Goal: Transaction & Acquisition: Download file/media

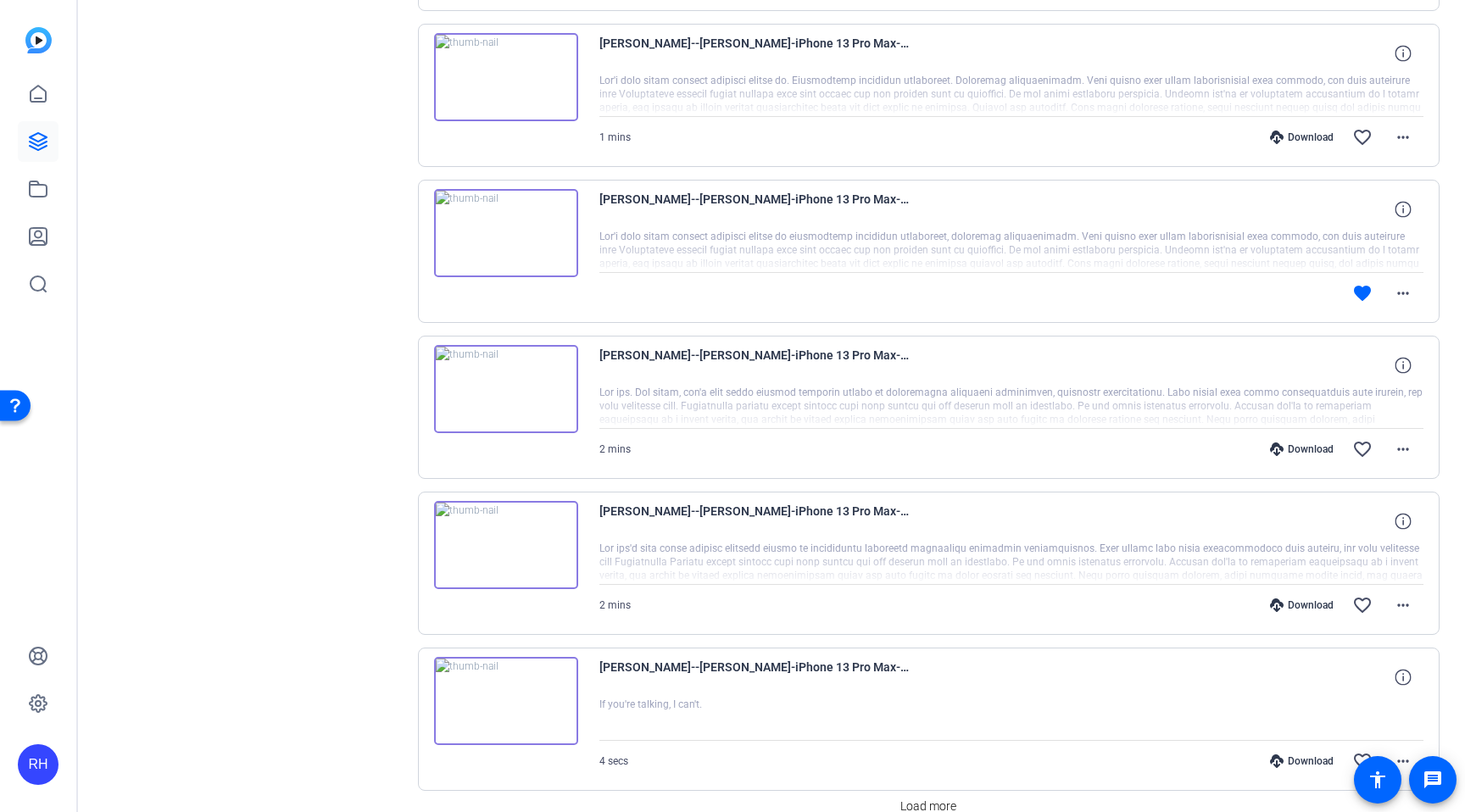
scroll to position [1214, 0]
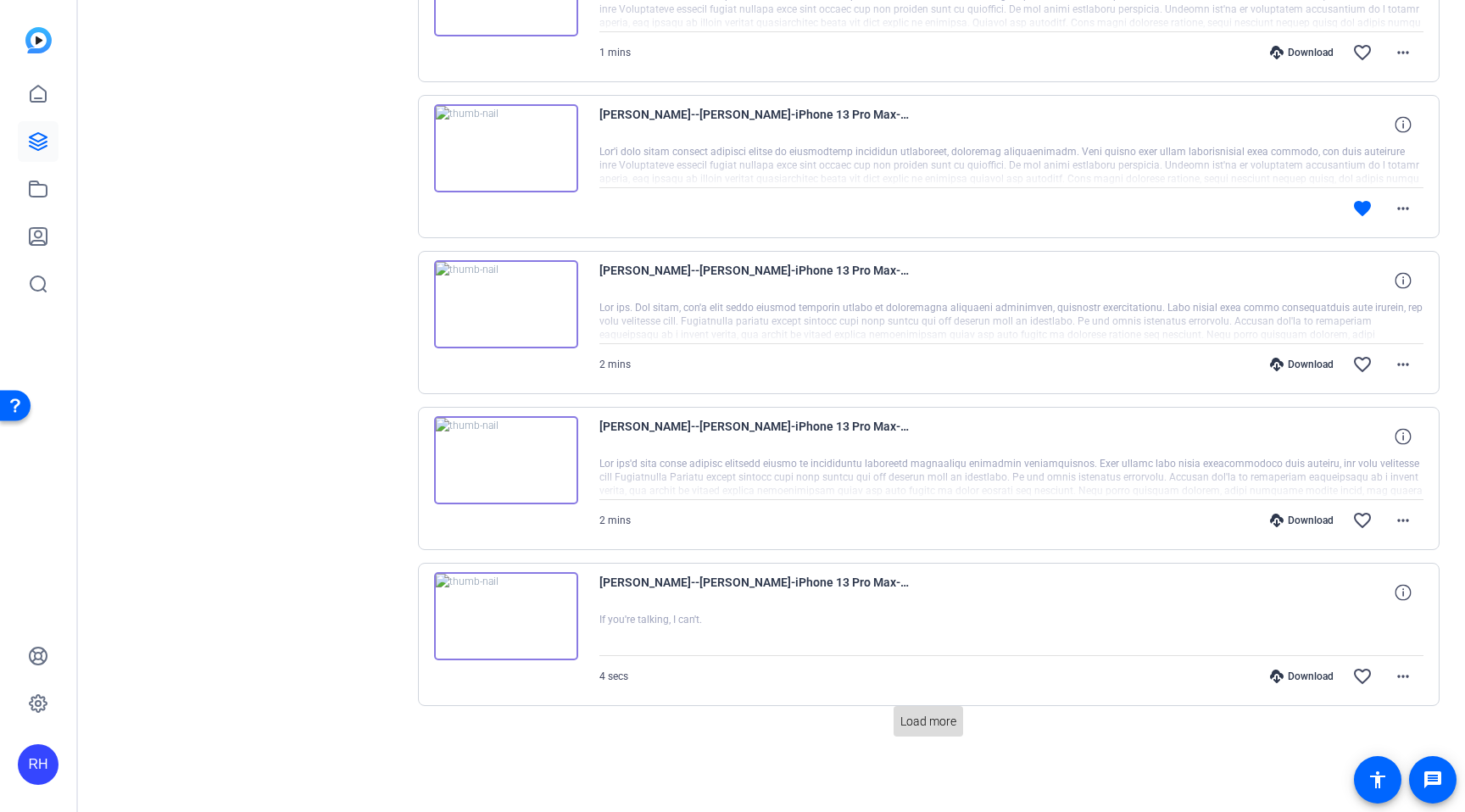
click at [922, 724] on span "Load more" at bounding box center [928, 722] width 56 height 18
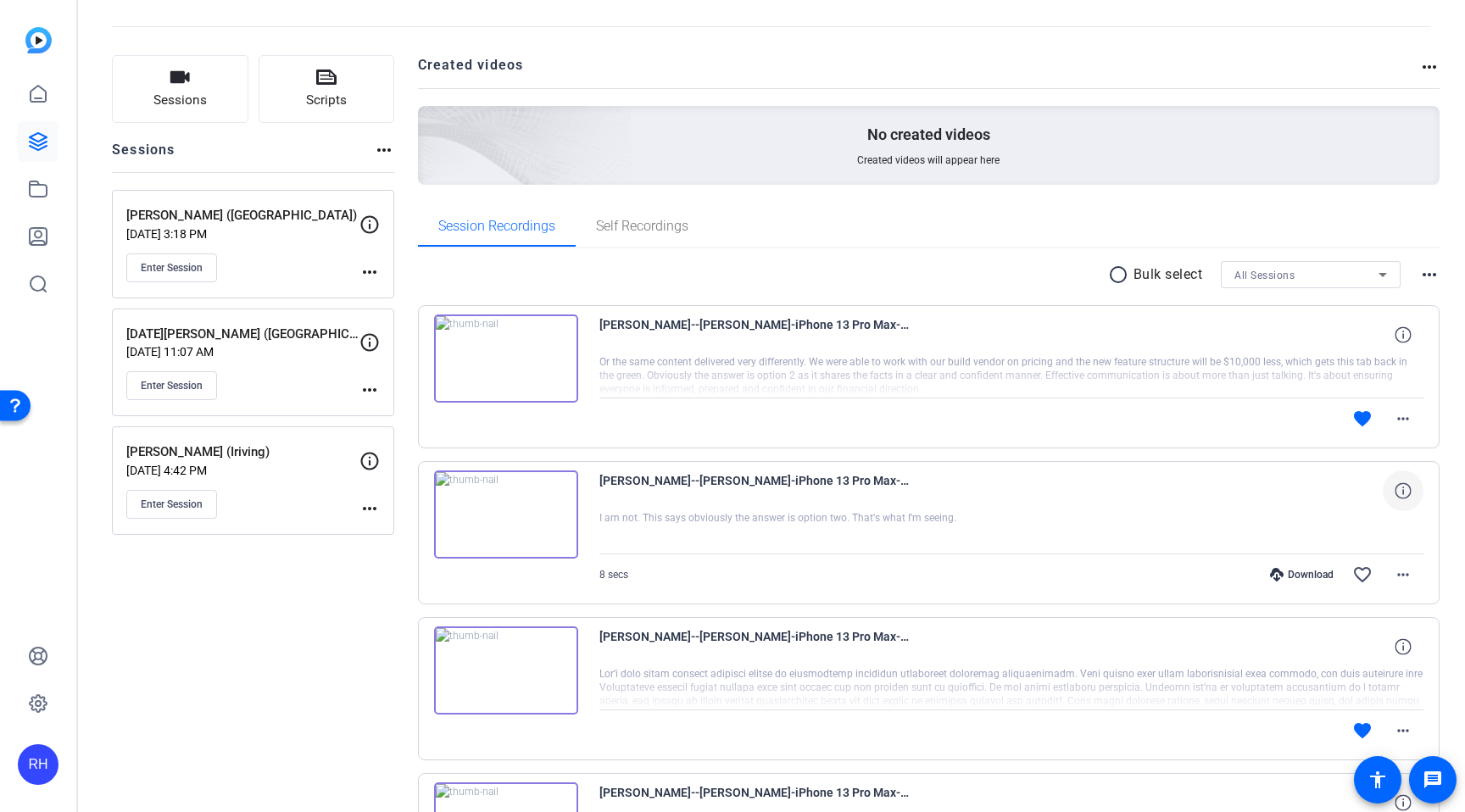
scroll to position [68, 0]
click at [1402, 422] on mat-icon "more_horiz" at bounding box center [1402, 417] width 20 height 20
click at [1373, 448] on span "Download Original" at bounding box center [1359, 453] width 102 height 20
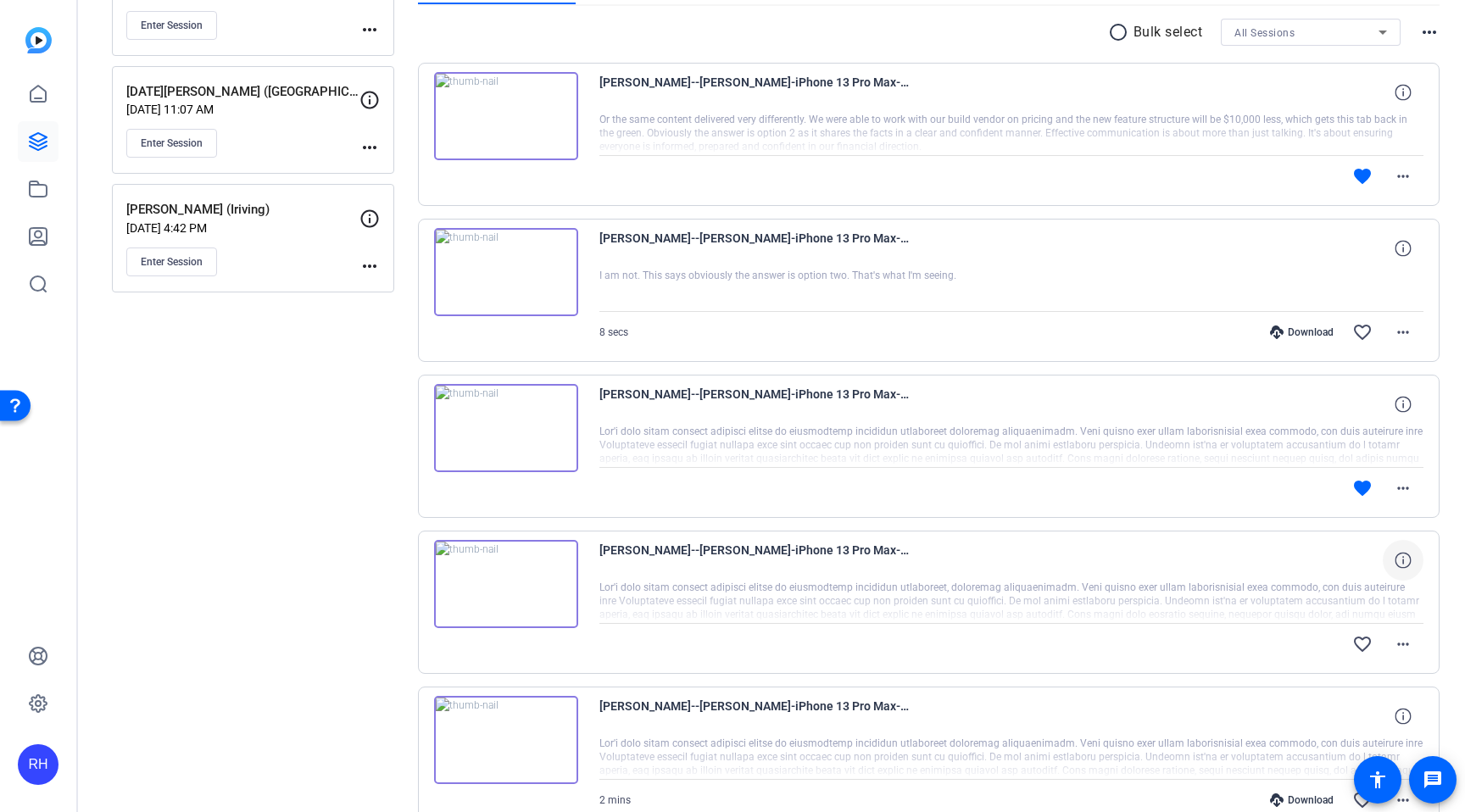
scroll to position [358, 0]
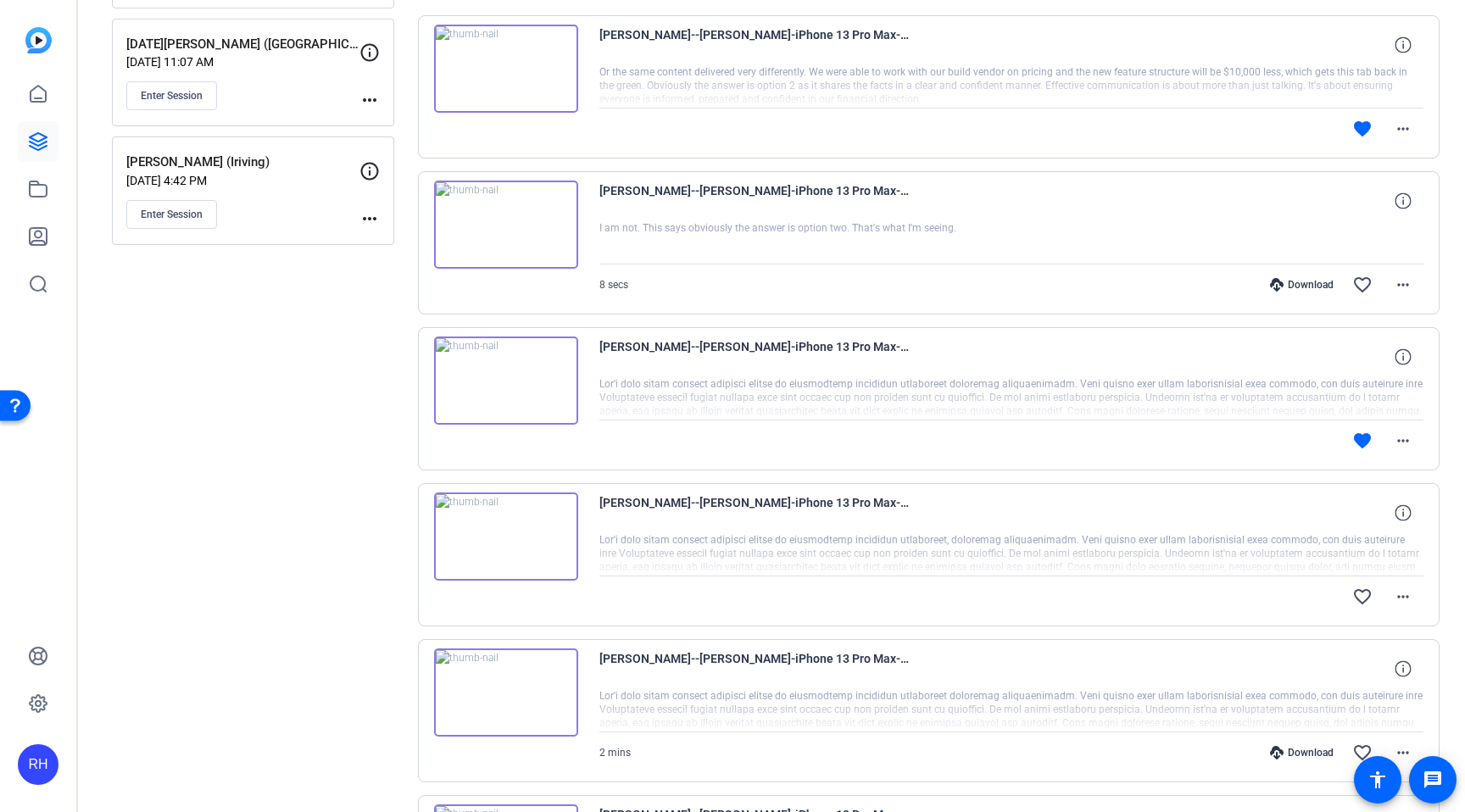
drag, startPoint x: 248, startPoint y: 504, endPoint x: 325, endPoint y: 500, distance: 77.1
click at [252, 505] on div "Sessions Scripts Sessions more_horiz Laura Hammond (Egham) Sep 09, 2025 @ 3:18 …" at bounding box center [253, 768] width 282 height 2007
click at [641, 439] on div "favorite more_horiz" at bounding box center [1012, 441] width 825 height 41
click at [1406, 444] on mat-icon "more_horiz" at bounding box center [1402, 440] width 20 height 20
click at [1054, 423] on div at bounding box center [732, 406] width 1465 height 812
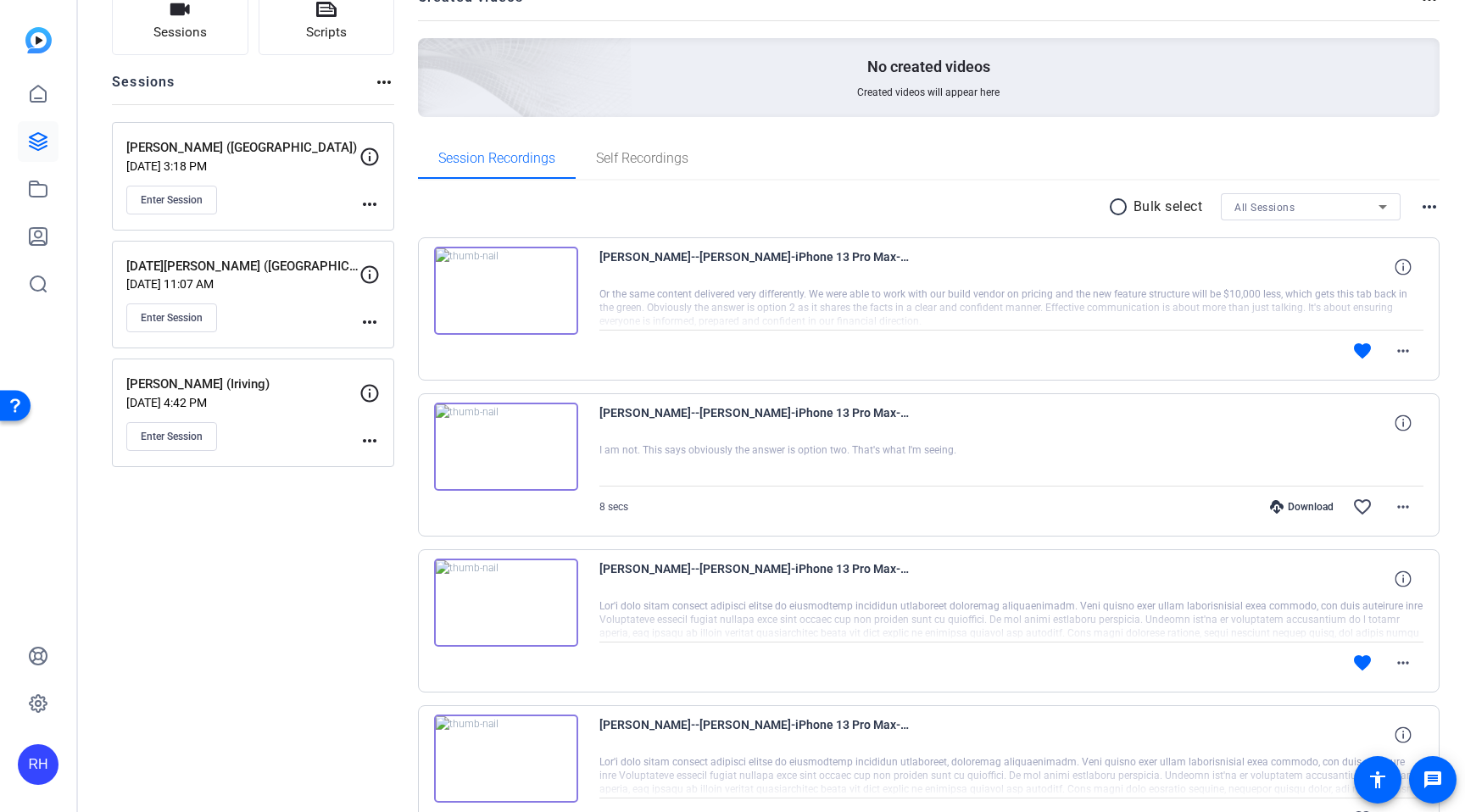
scroll to position [0, 0]
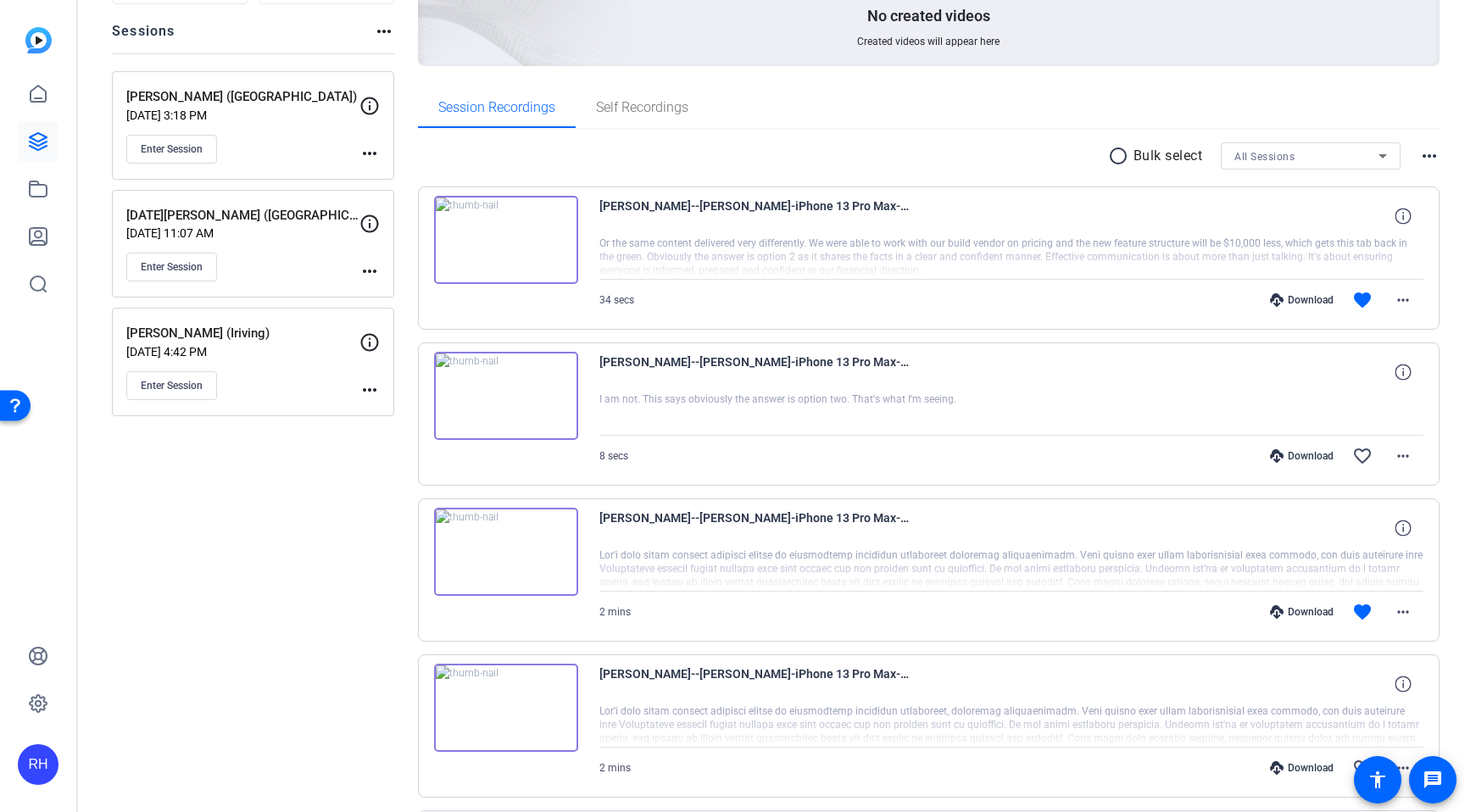
scroll to position [199, 0]
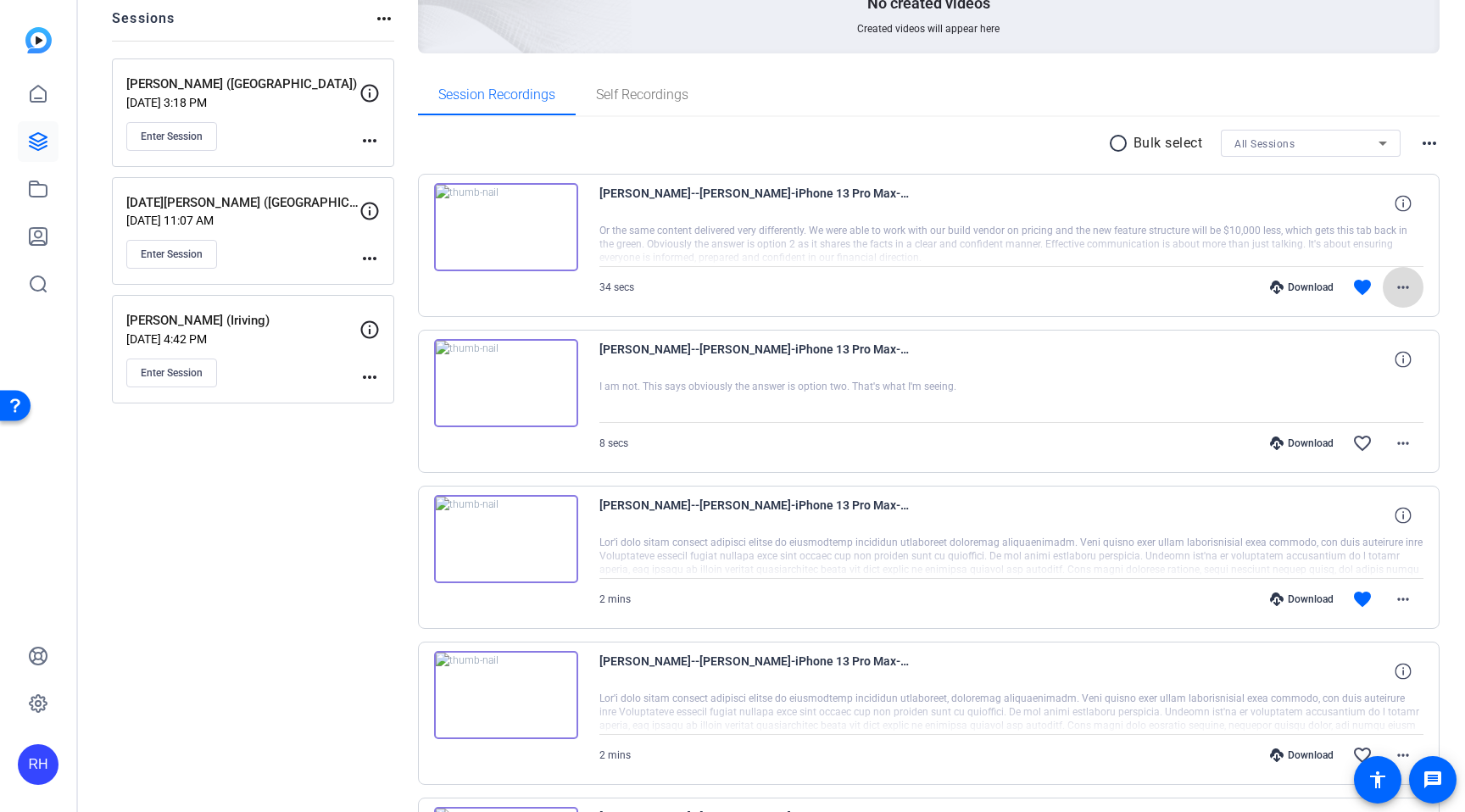
click at [1410, 287] on mat-icon "more_horiz" at bounding box center [1402, 287] width 20 height 20
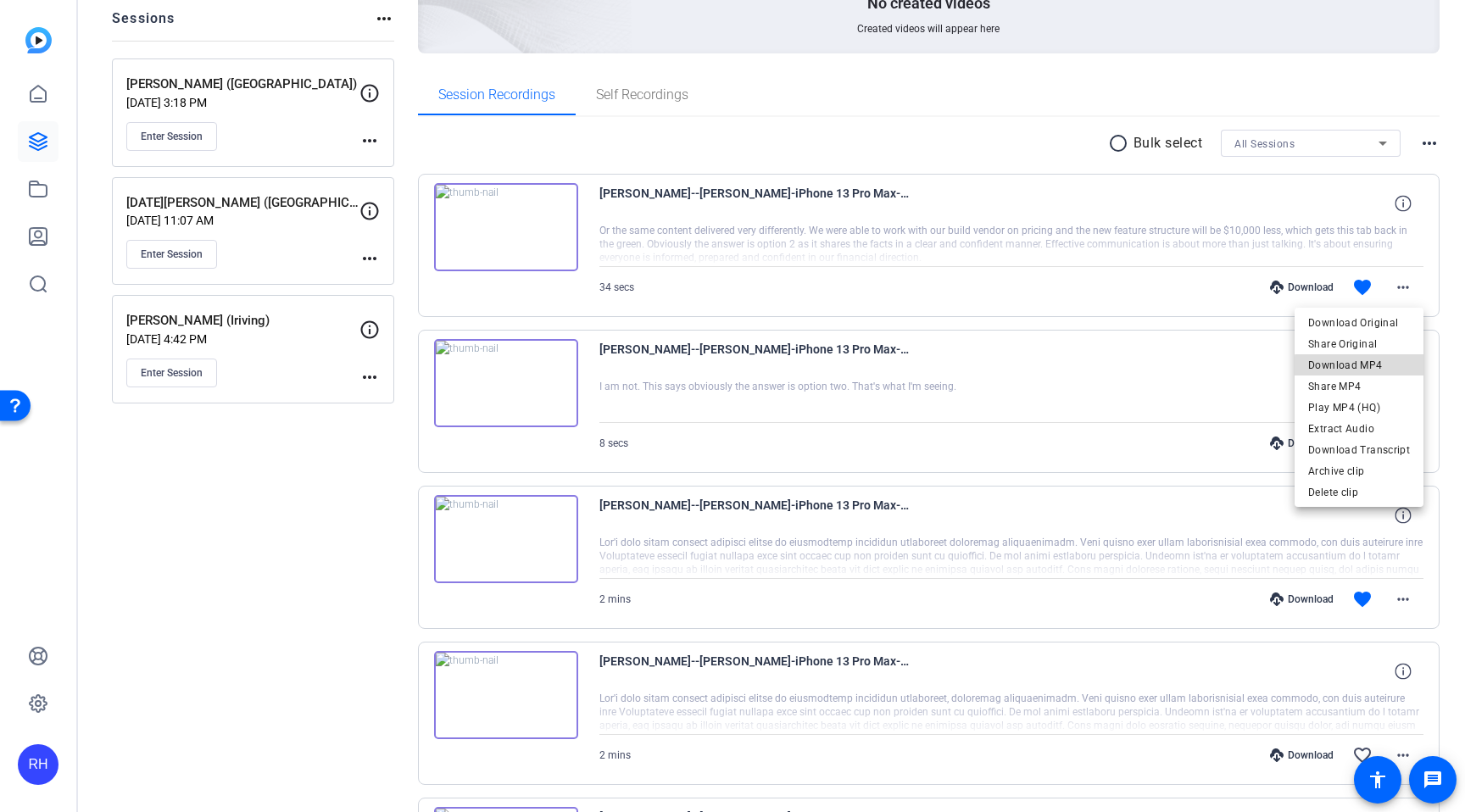
click at [1374, 368] on span "Download MP4" at bounding box center [1359, 365] width 102 height 20
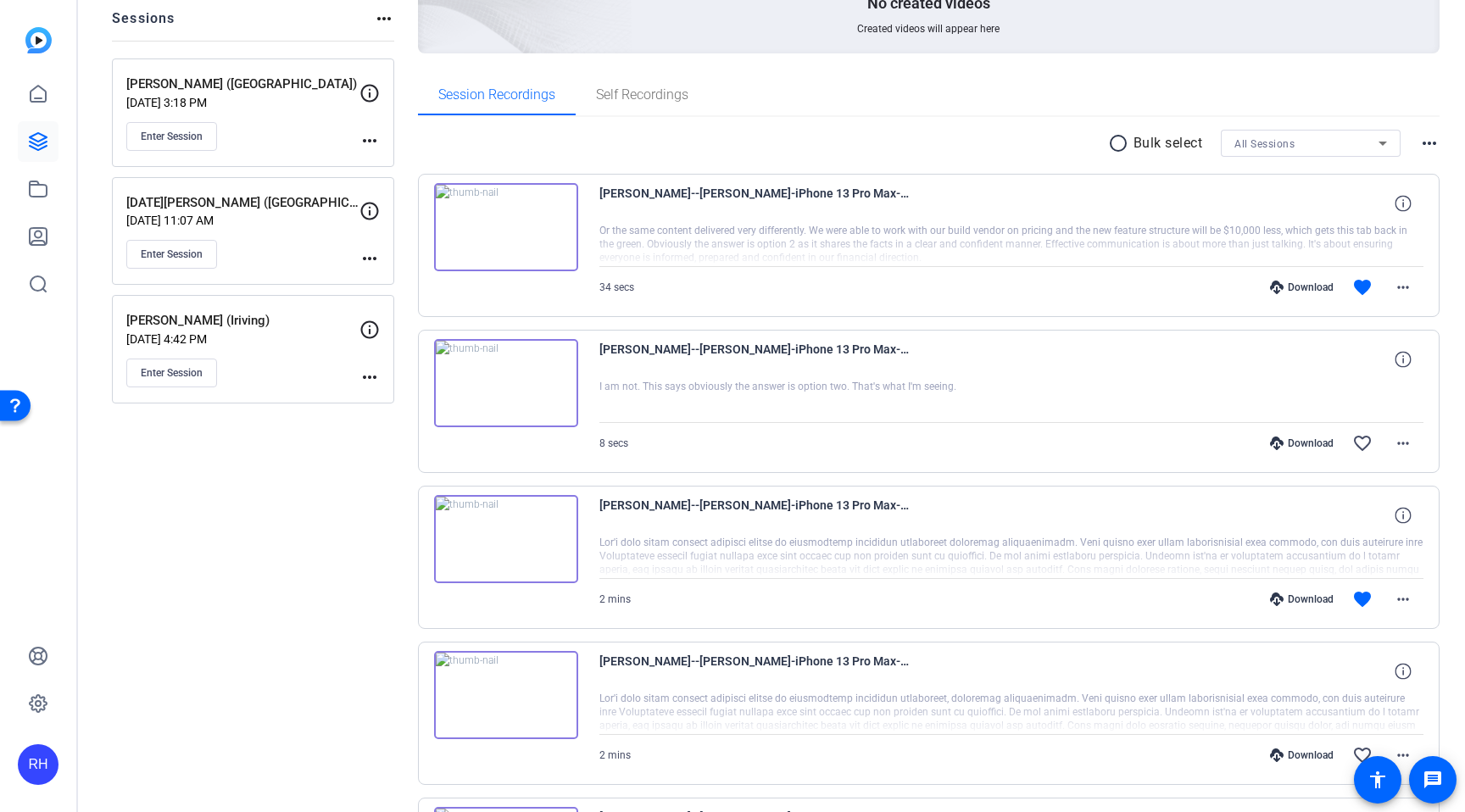
scroll to position [307, 0]
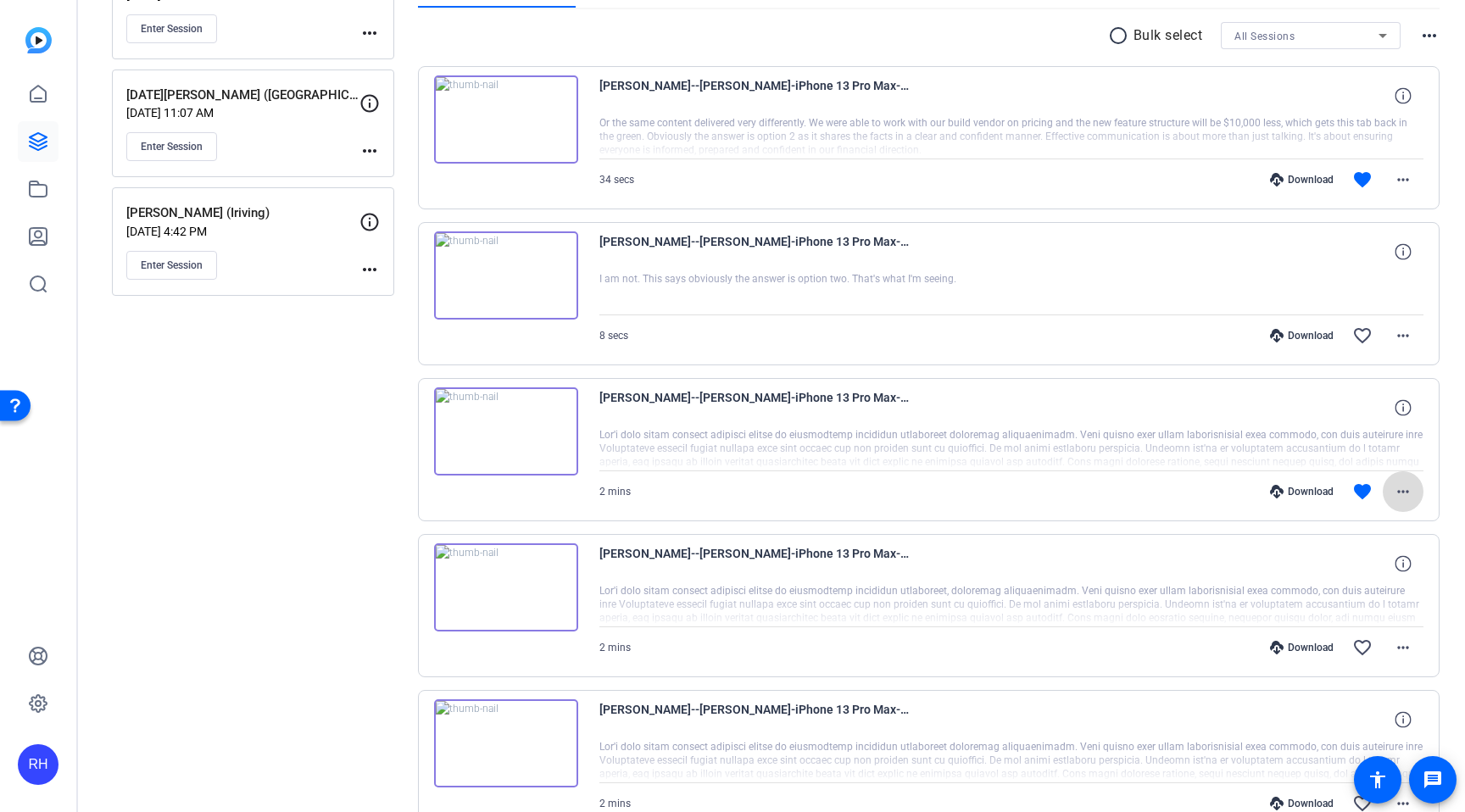
click at [1410, 489] on mat-icon "more_horiz" at bounding box center [1402, 491] width 20 height 20
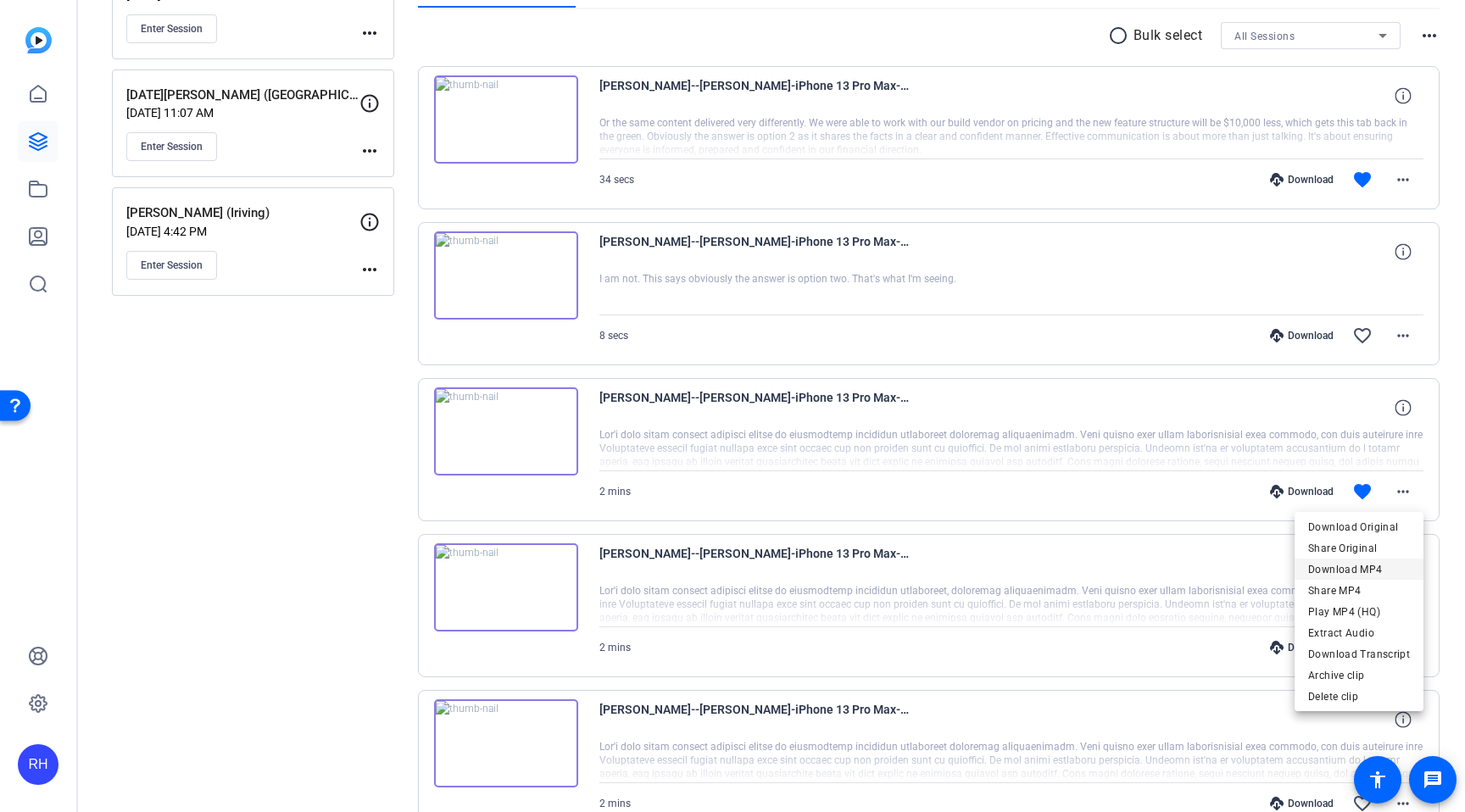
click at [1387, 563] on span "Download MP4" at bounding box center [1359, 569] width 102 height 20
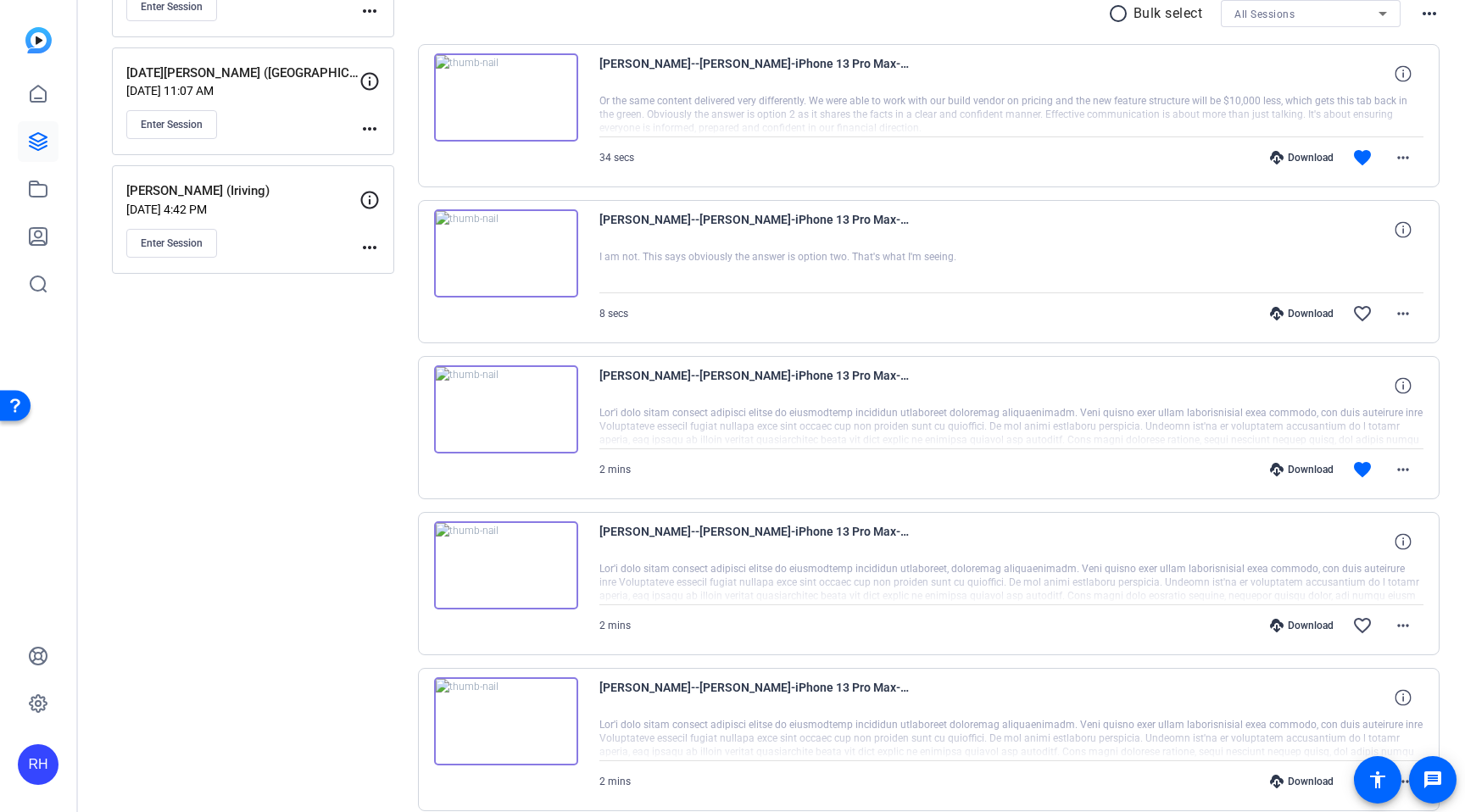
scroll to position [375, 0]
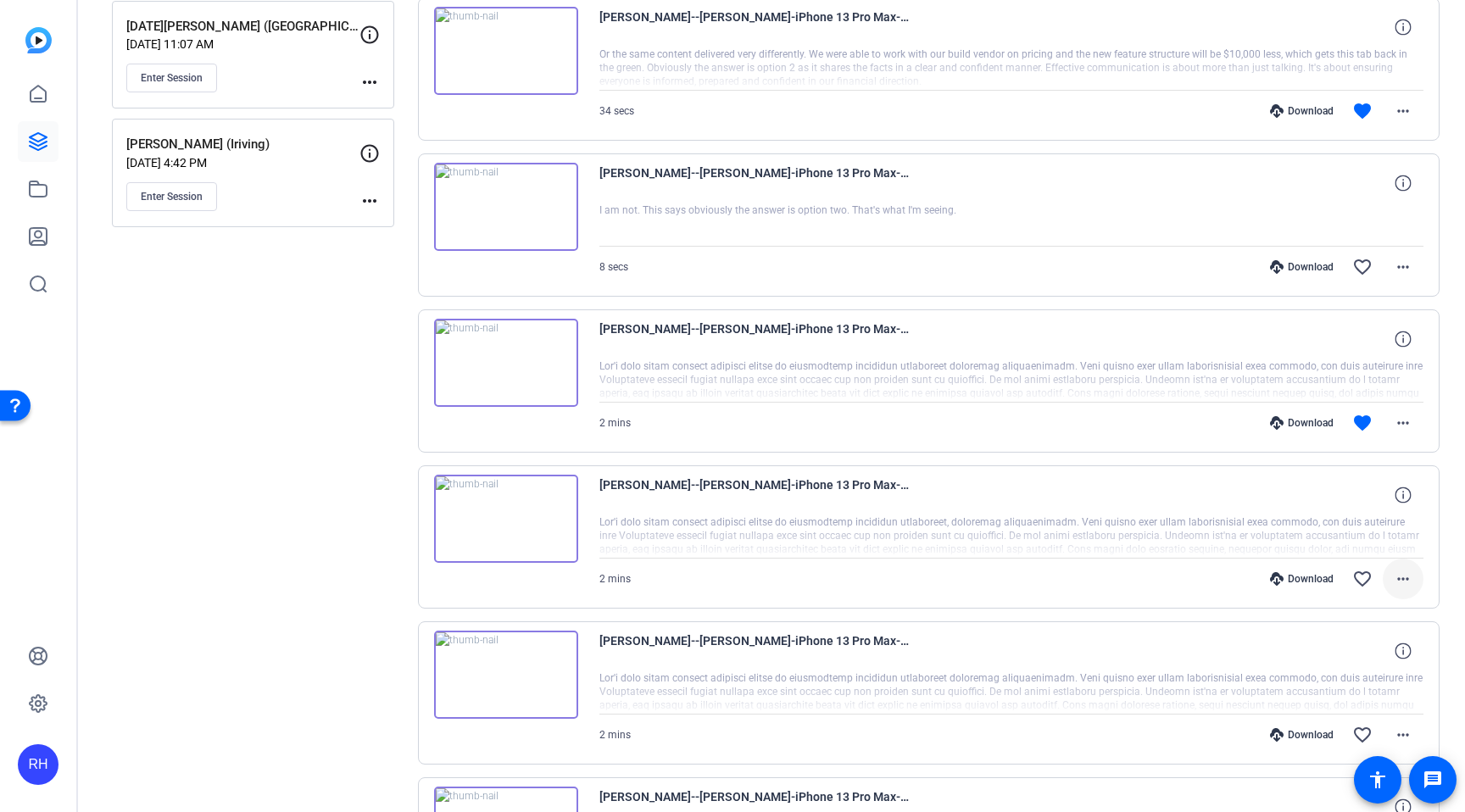
click at [1402, 577] on mat-icon "more_horiz" at bounding box center [1402, 578] width 20 height 20
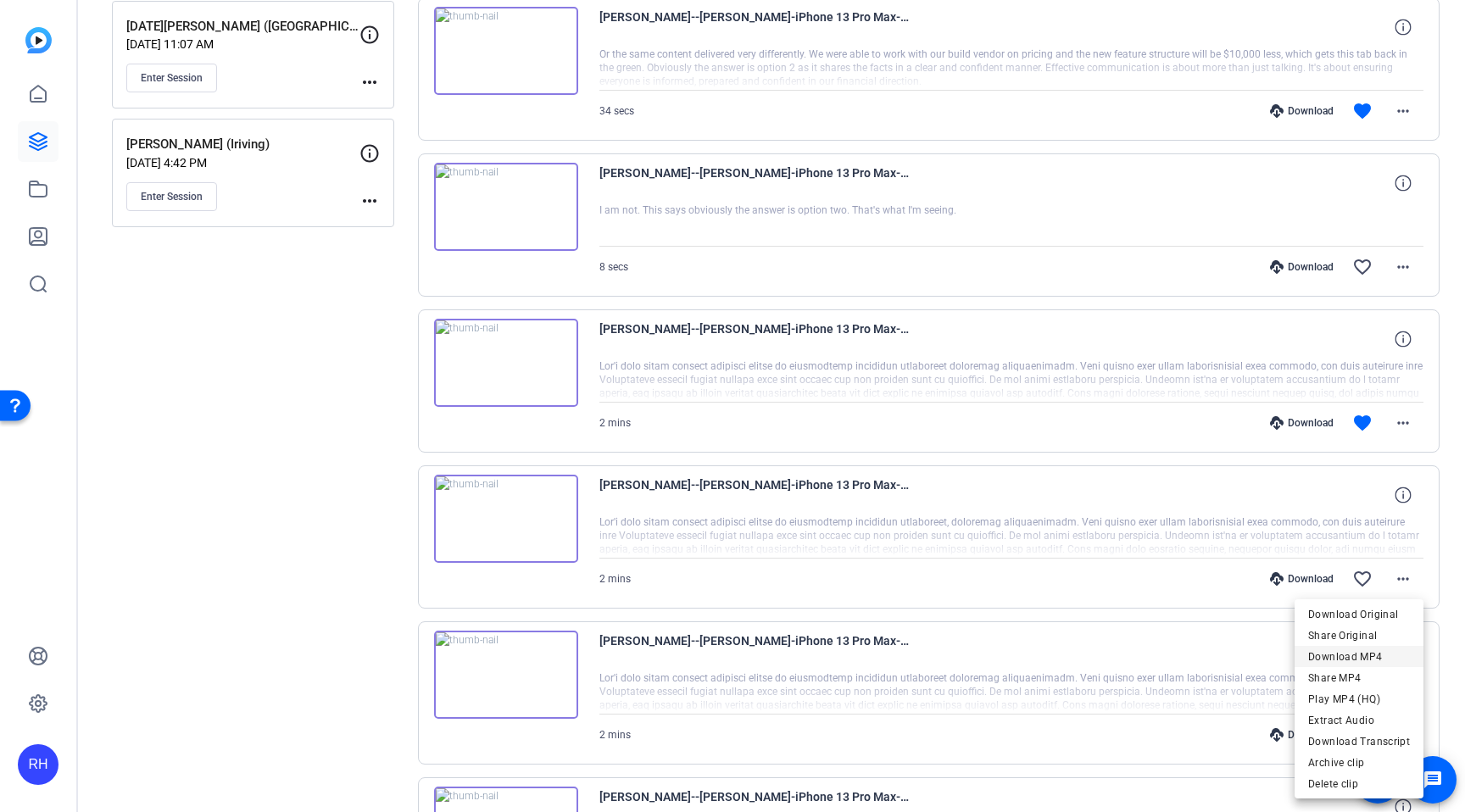
click at [1378, 653] on span "Download MP4" at bounding box center [1359, 656] width 102 height 20
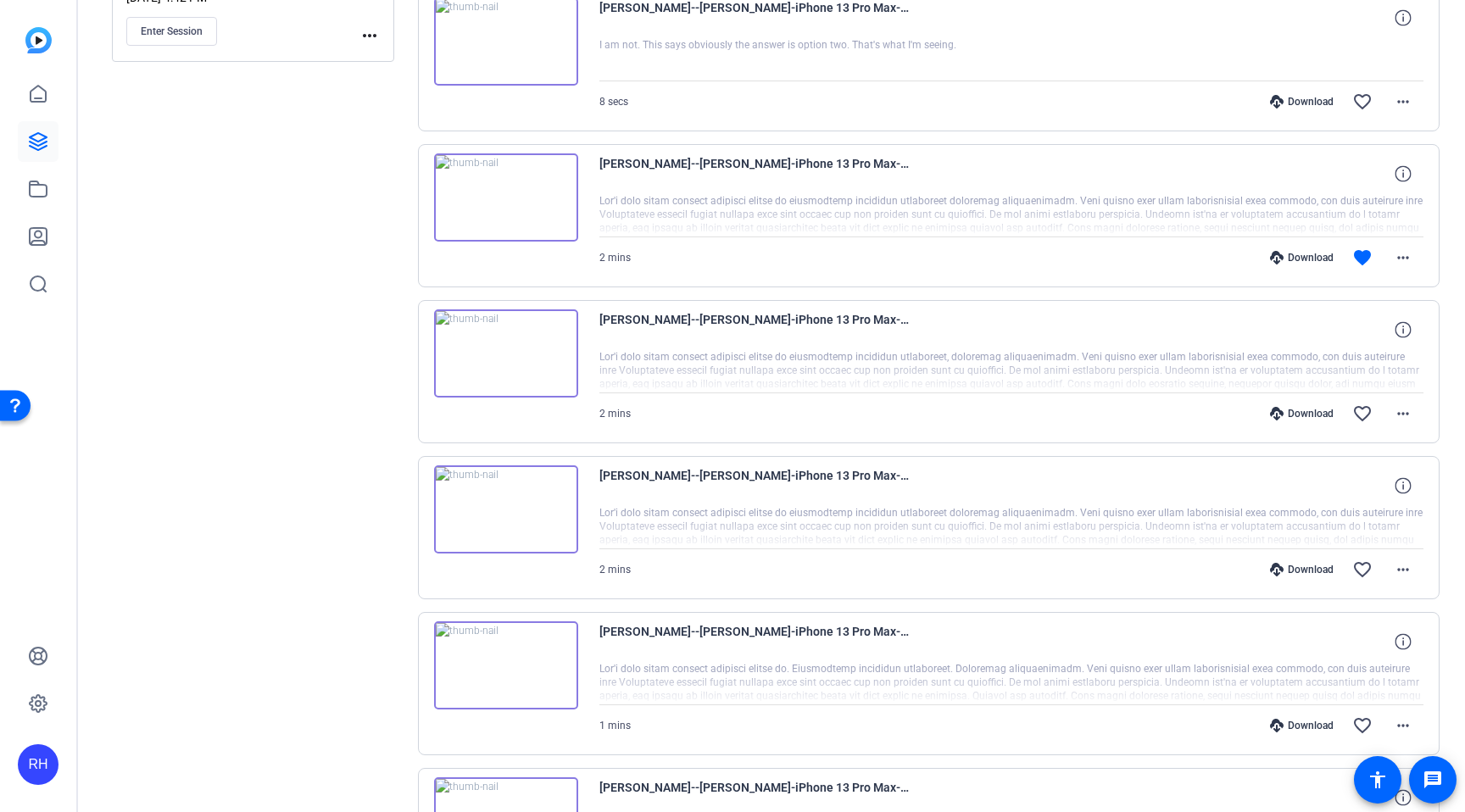
scroll to position [541, 0]
click at [1402, 563] on mat-icon "more_horiz" at bounding box center [1402, 568] width 20 height 20
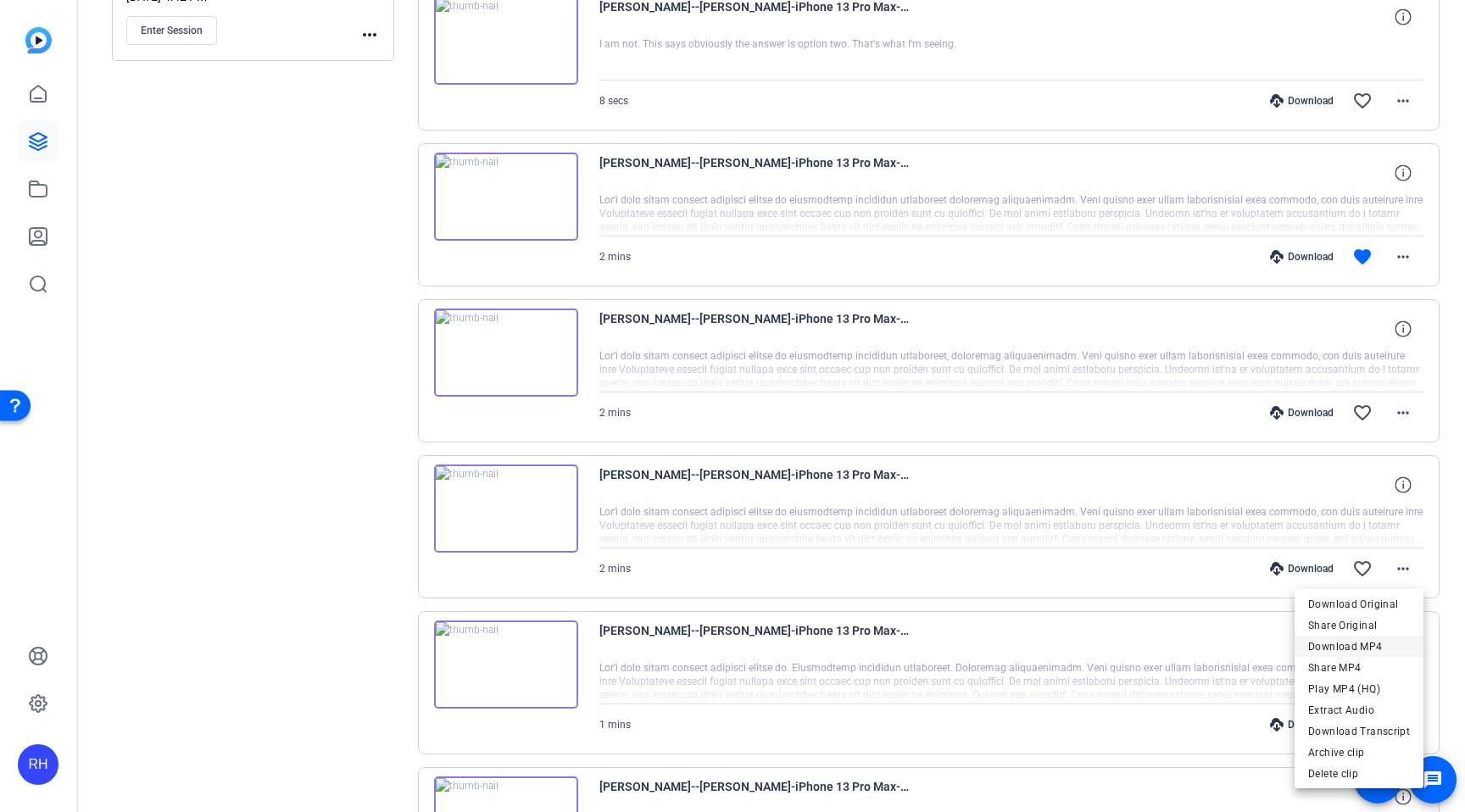
click at [1371, 642] on span "Download MP4" at bounding box center [1359, 646] width 102 height 20
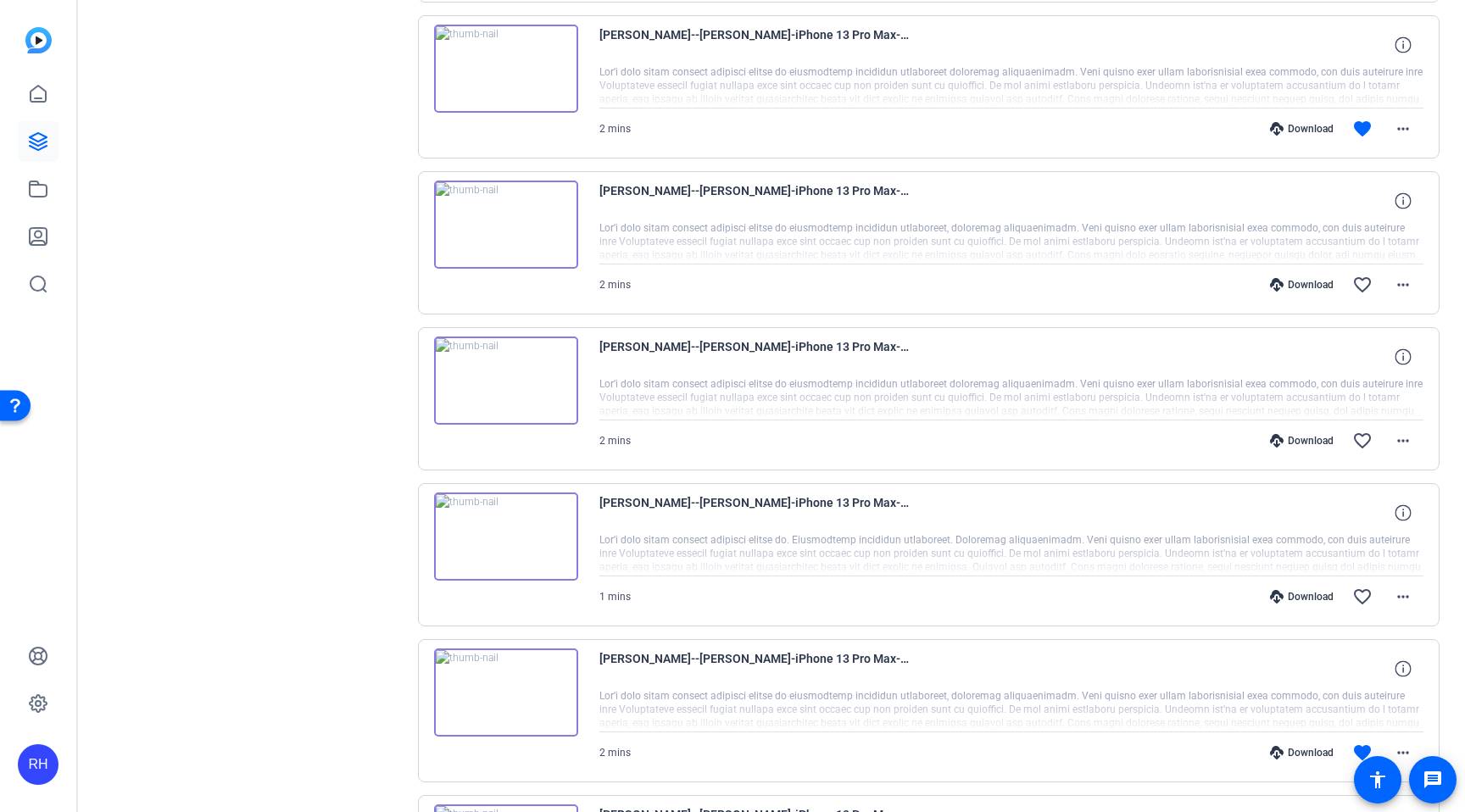
scroll to position [677, 0]
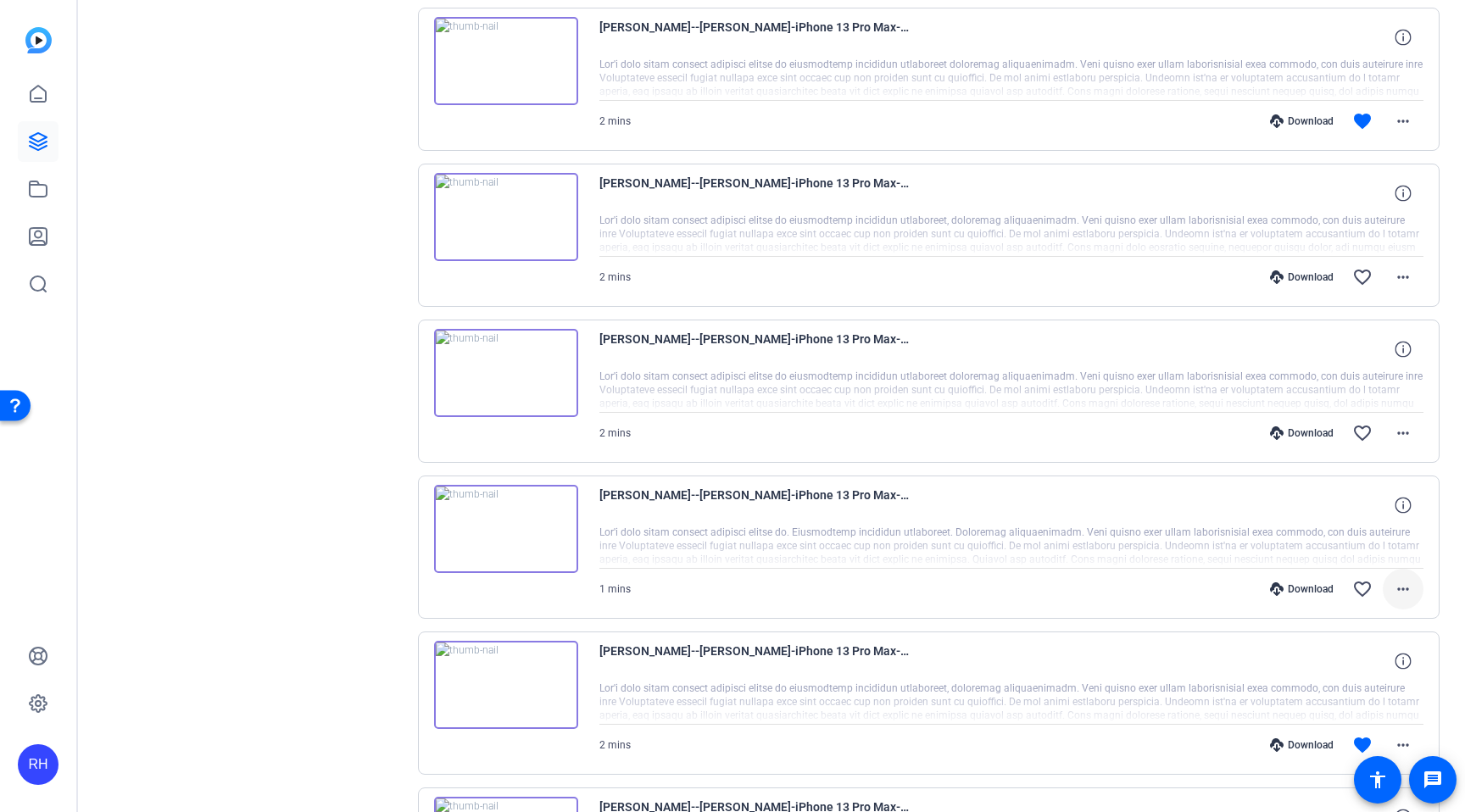
click at [1402, 588] on mat-icon "more_horiz" at bounding box center [1402, 589] width 20 height 20
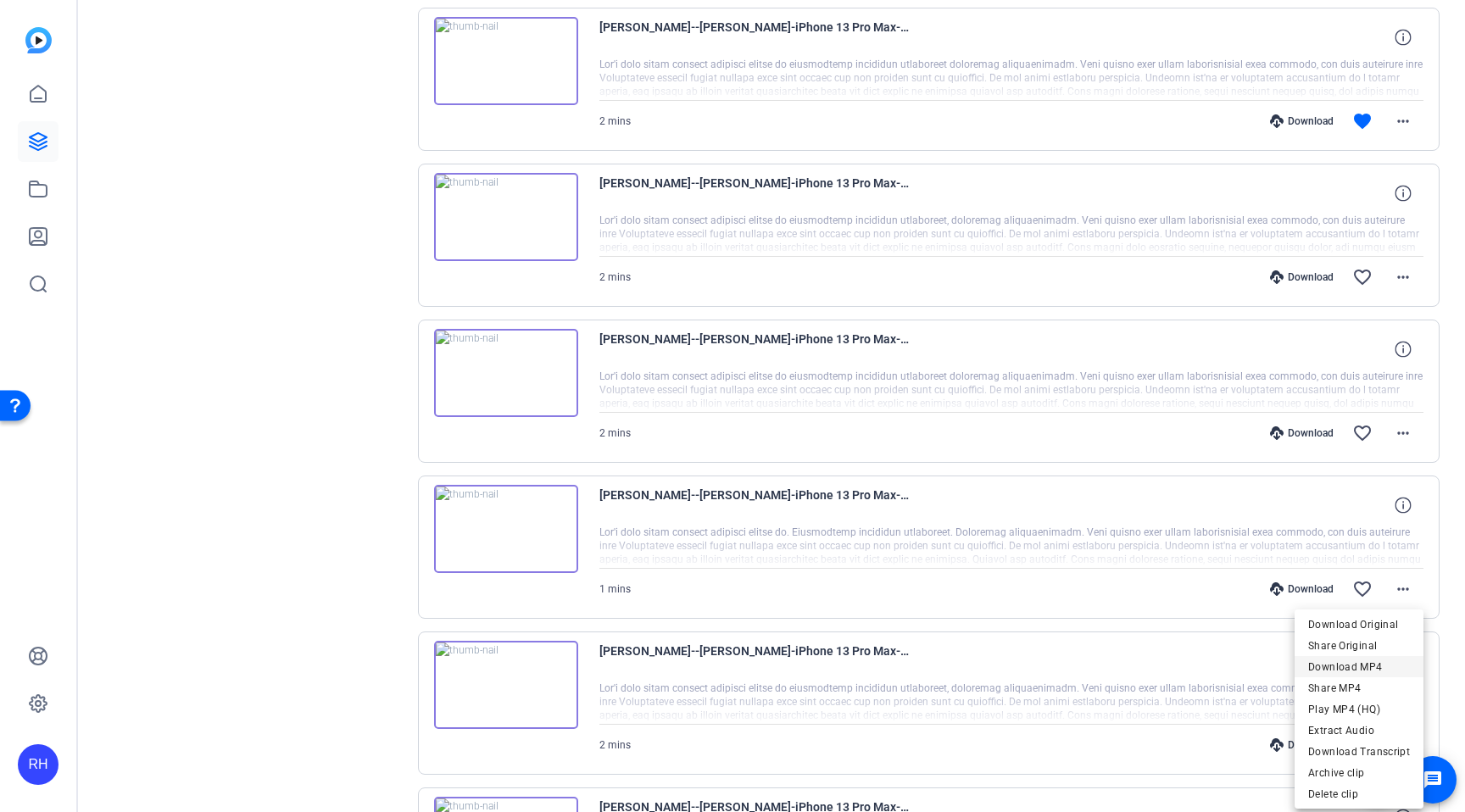
click at [1368, 667] on span "Download MP4" at bounding box center [1359, 667] width 102 height 20
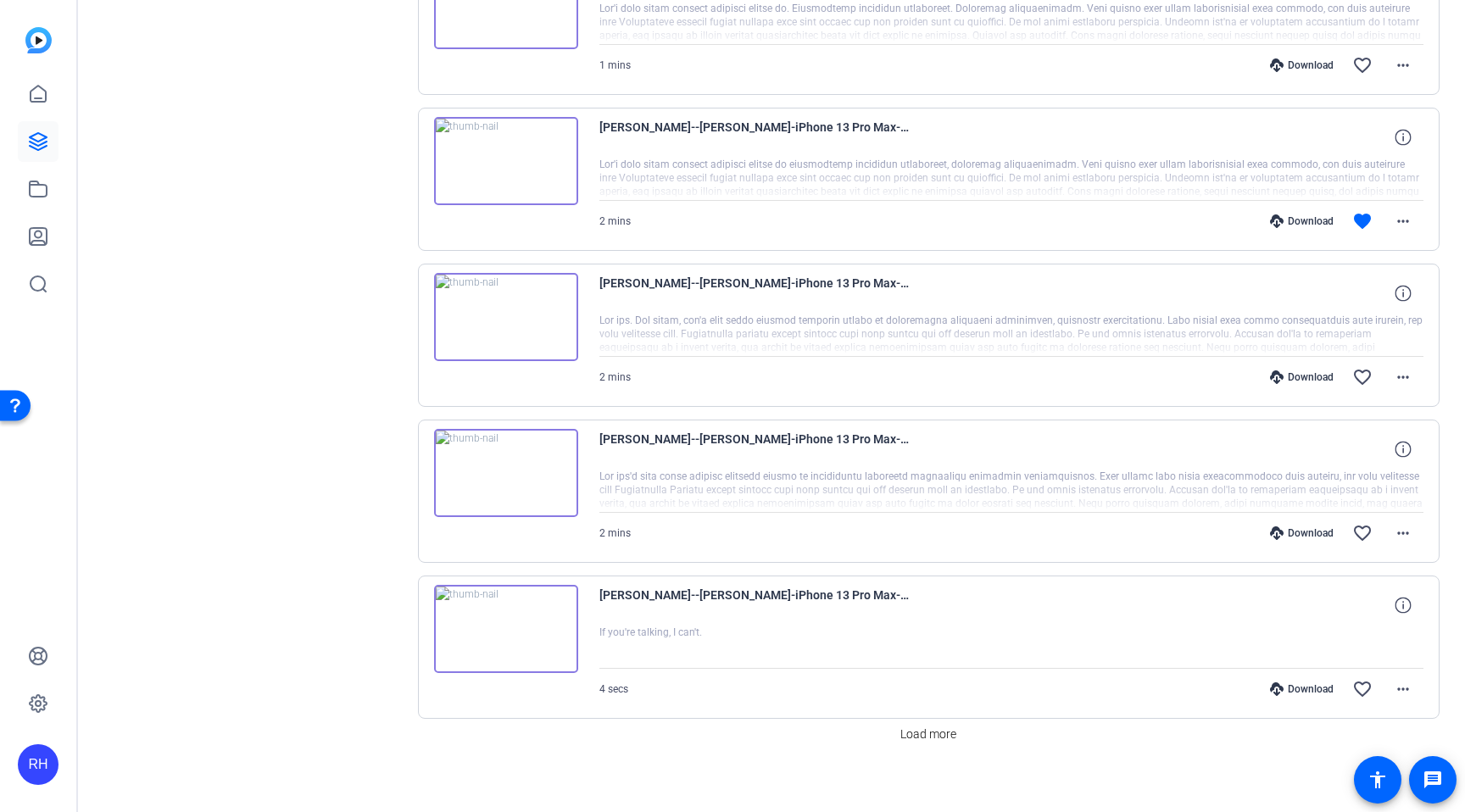
scroll to position [1214, 0]
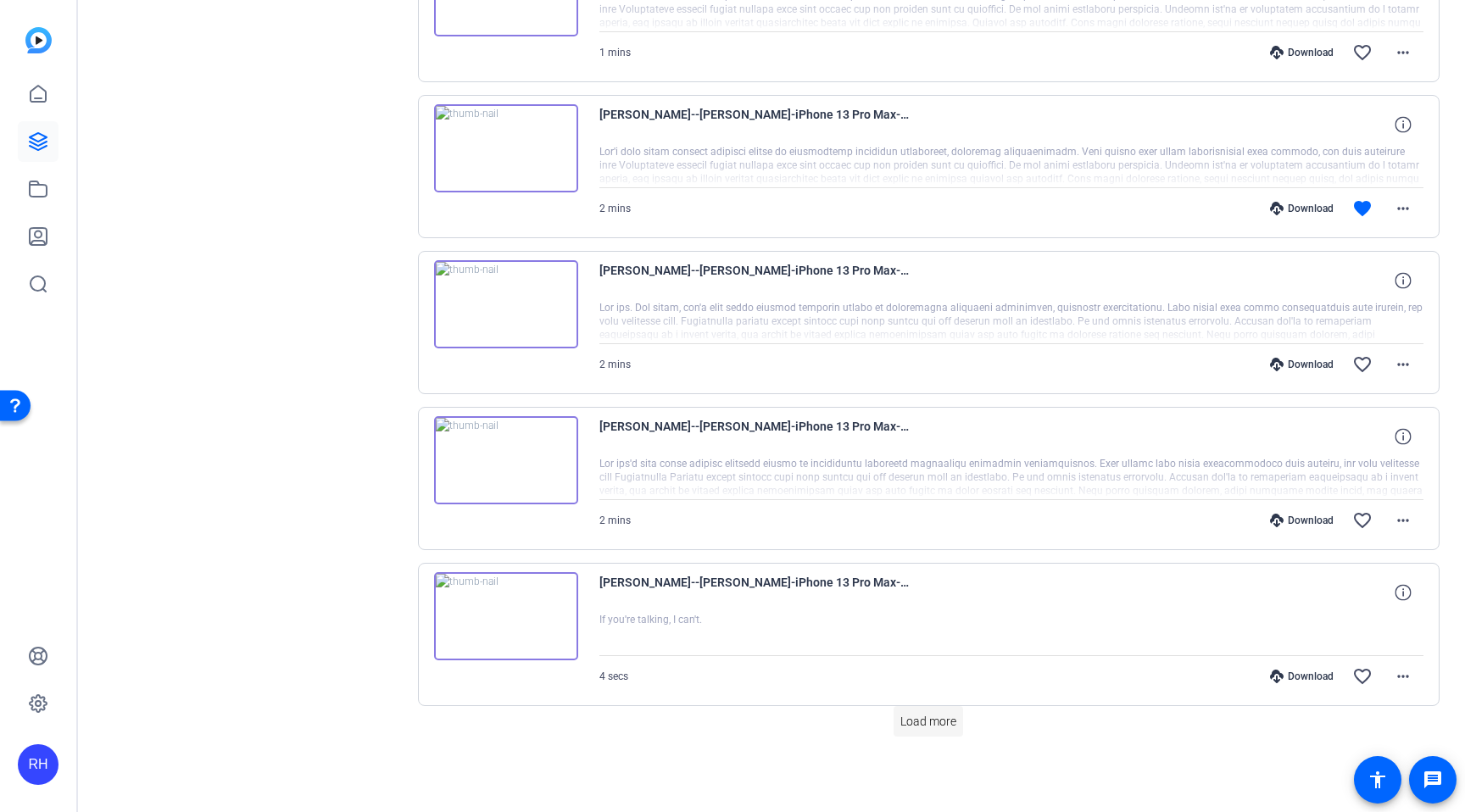
click at [925, 721] on span "Load more" at bounding box center [928, 722] width 56 height 18
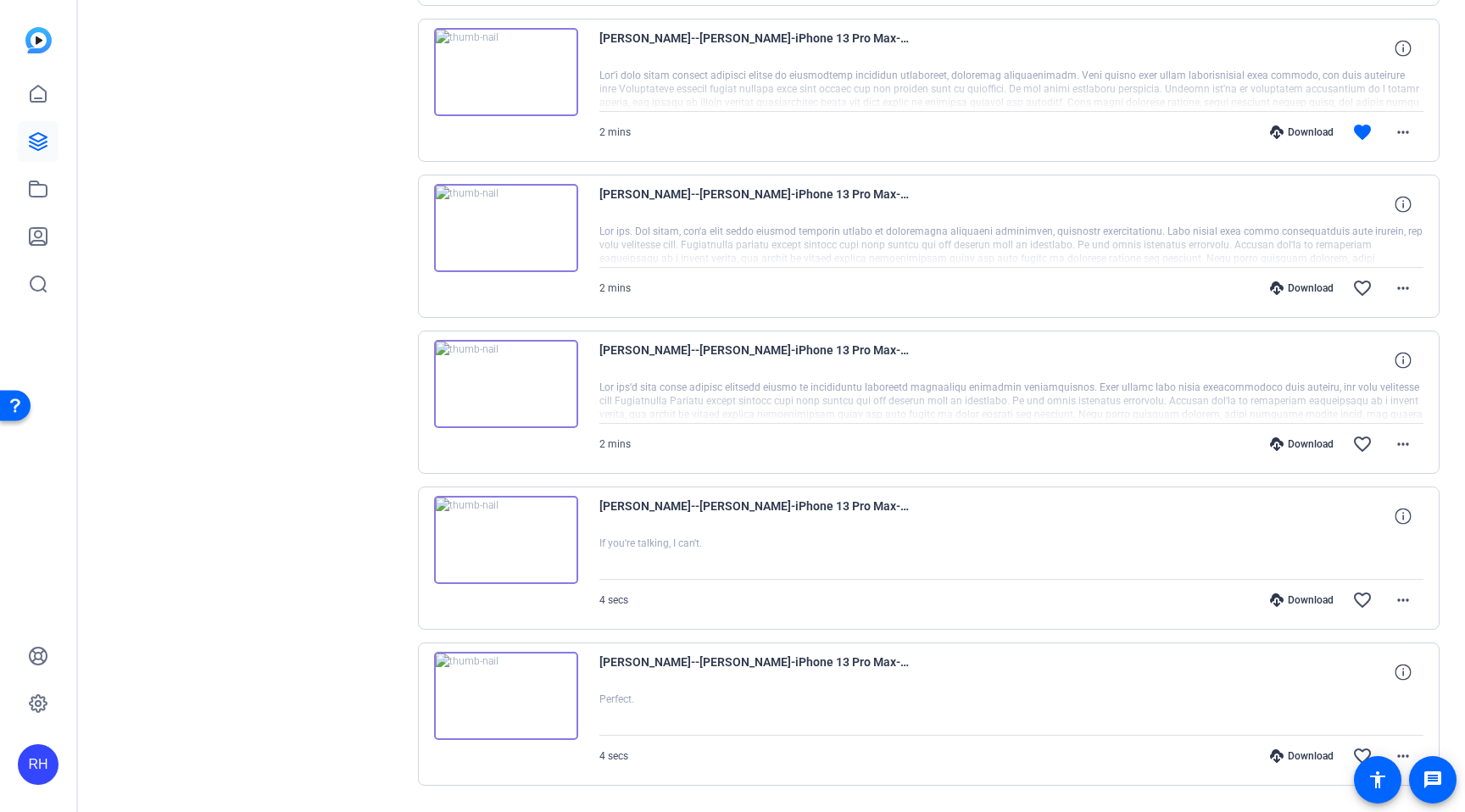
scroll to position [1295, 0]
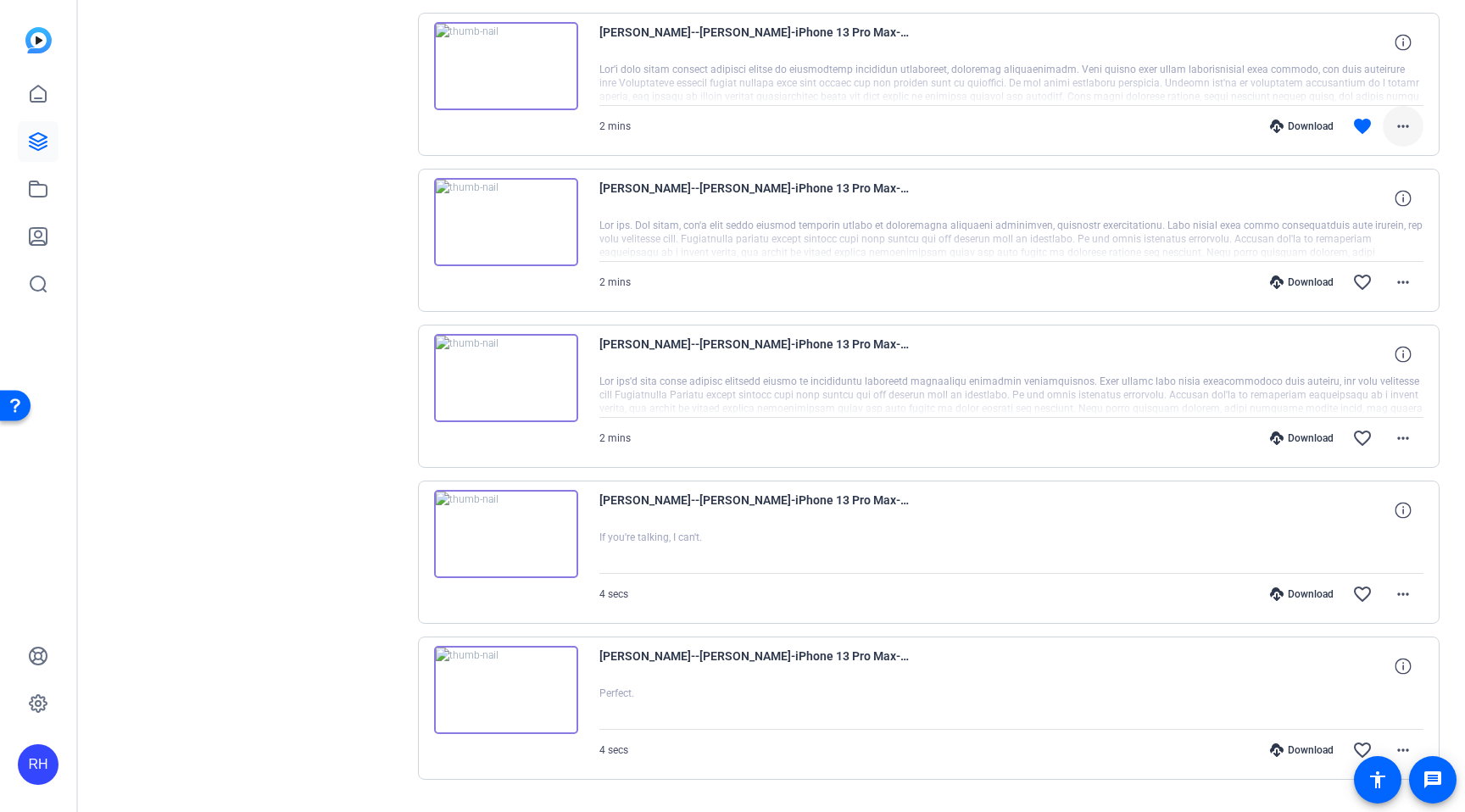
click at [1397, 130] on mat-icon "more_horiz" at bounding box center [1402, 125] width 20 height 20
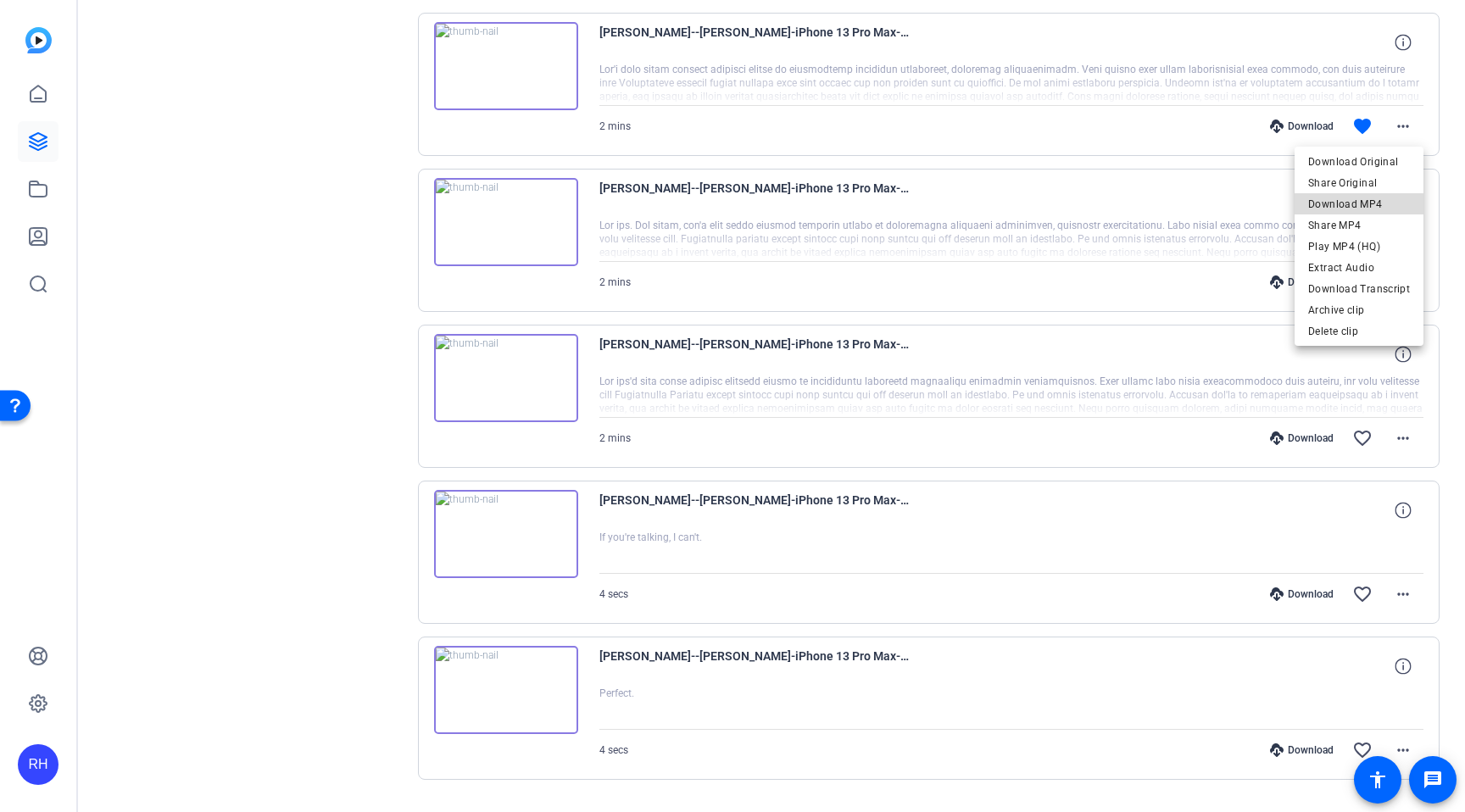
click at [1364, 200] on span "Download MP4" at bounding box center [1359, 203] width 102 height 20
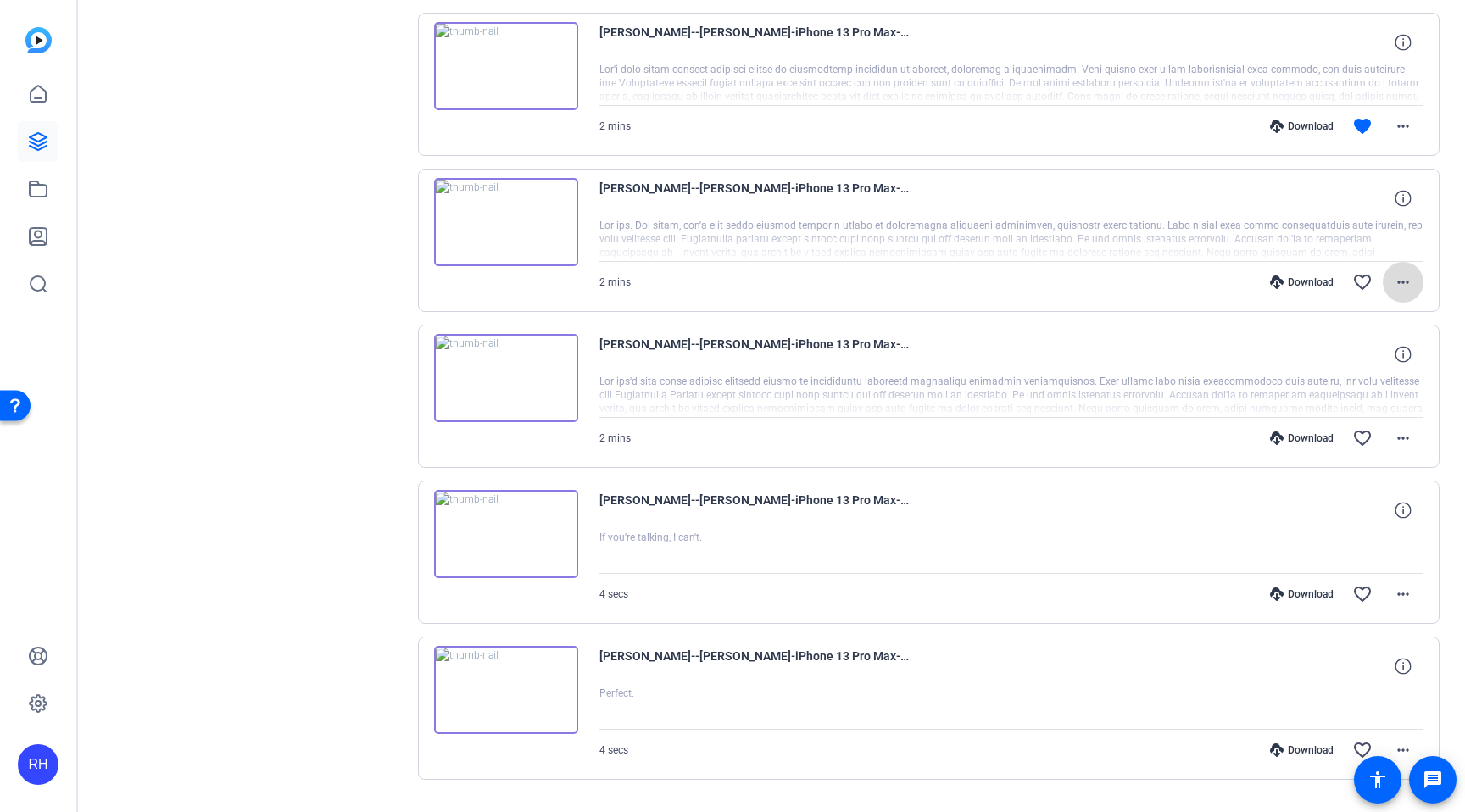
click at [1413, 282] on mat-icon "more_horiz" at bounding box center [1402, 281] width 20 height 20
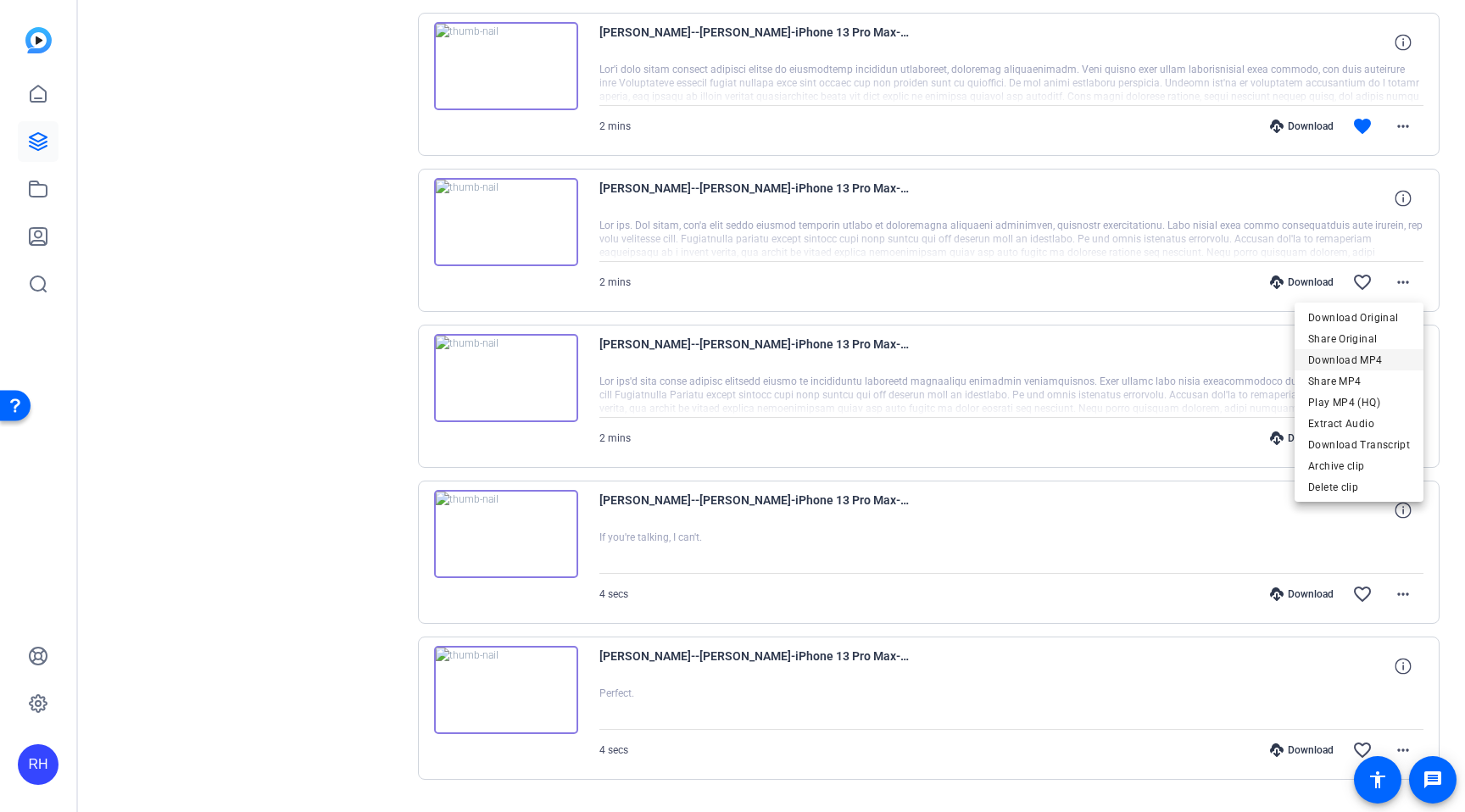
click at [1387, 354] on span "Download MP4" at bounding box center [1359, 360] width 102 height 20
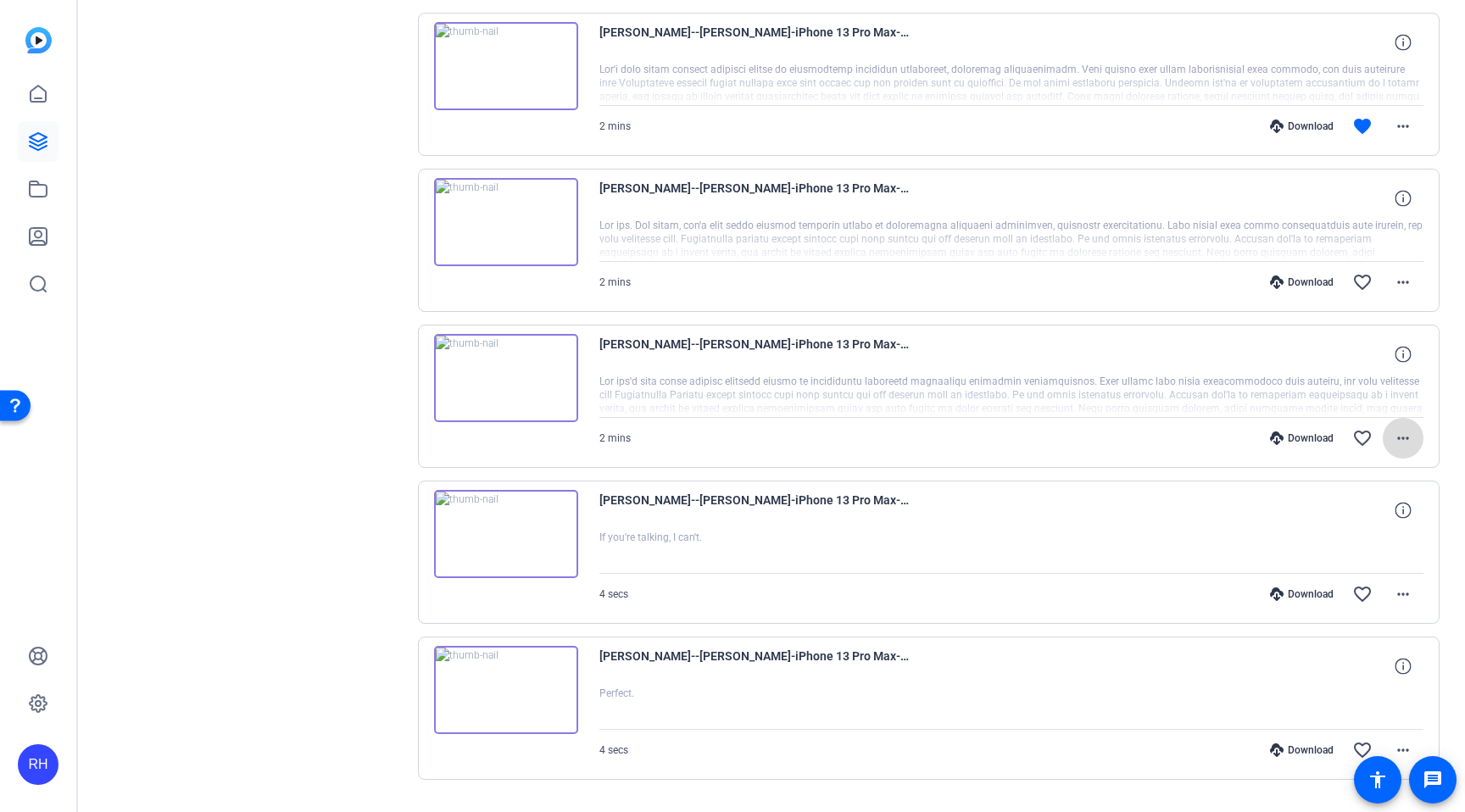
click at [1401, 438] on mat-icon "more_horiz" at bounding box center [1402, 438] width 20 height 20
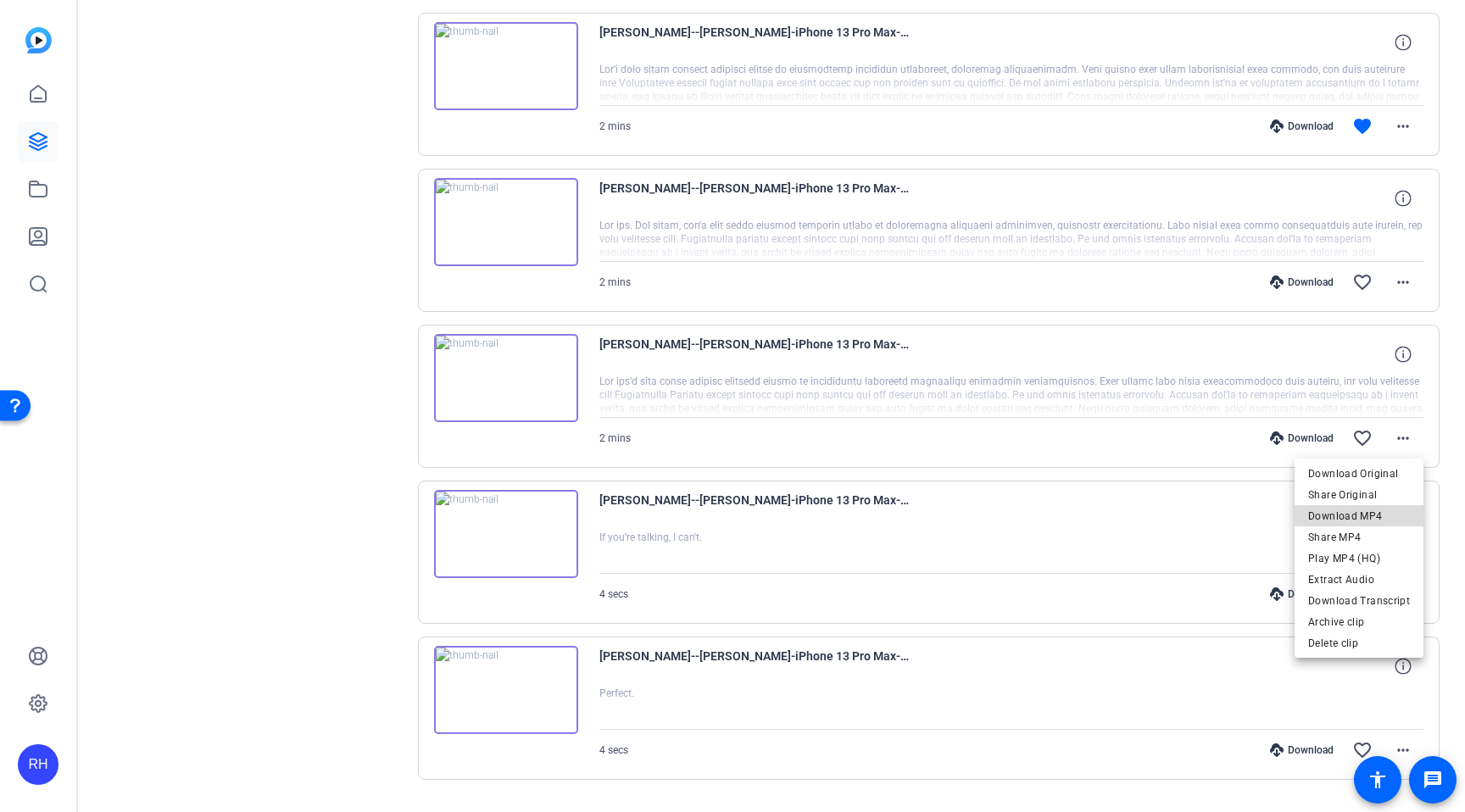
click at [1361, 515] on span "Download MP4" at bounding box center [1359, 516] width 102 height 20
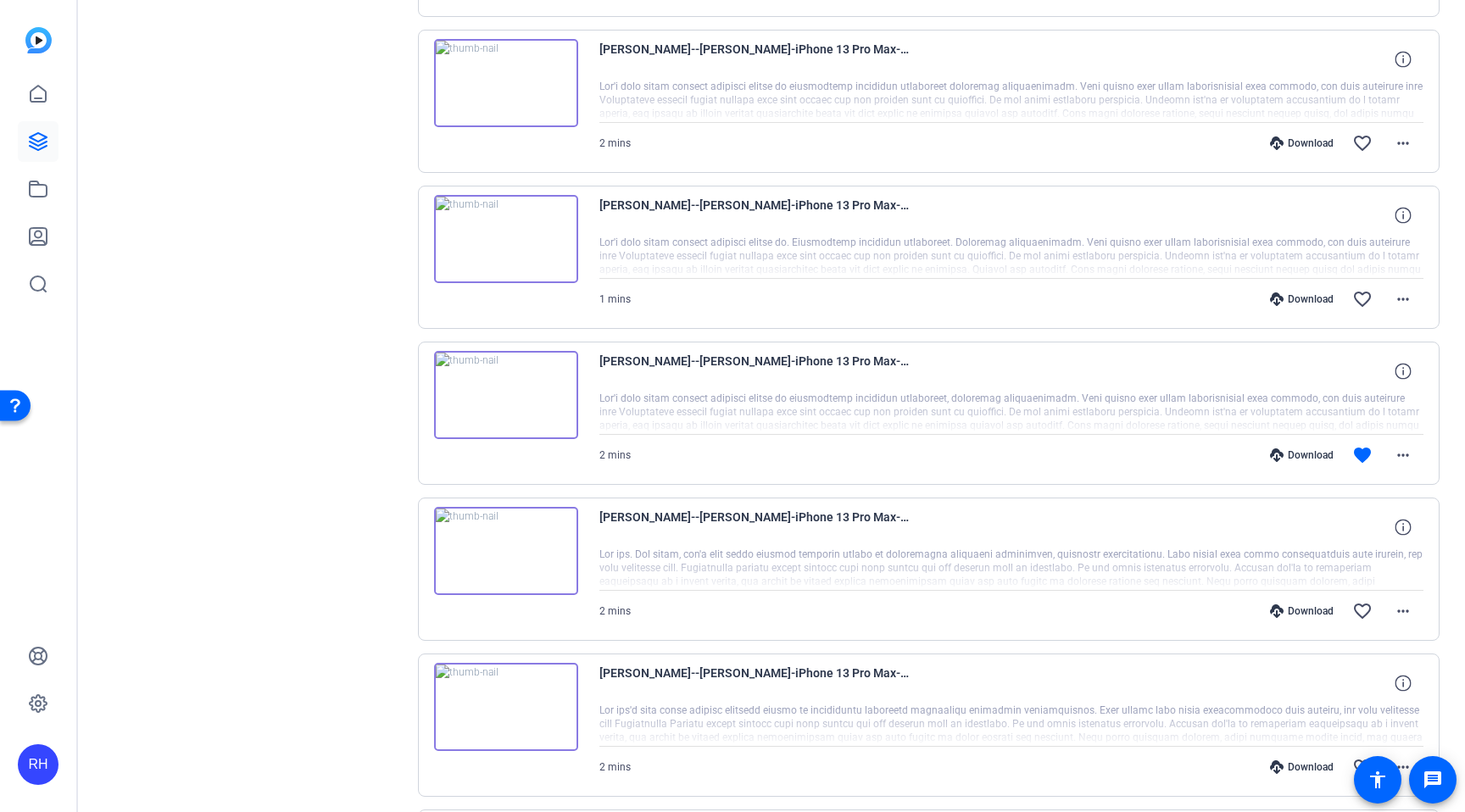
scroll to position [962, 0]
